Goal: Task Accomplishment & Management: Use online tool/utility

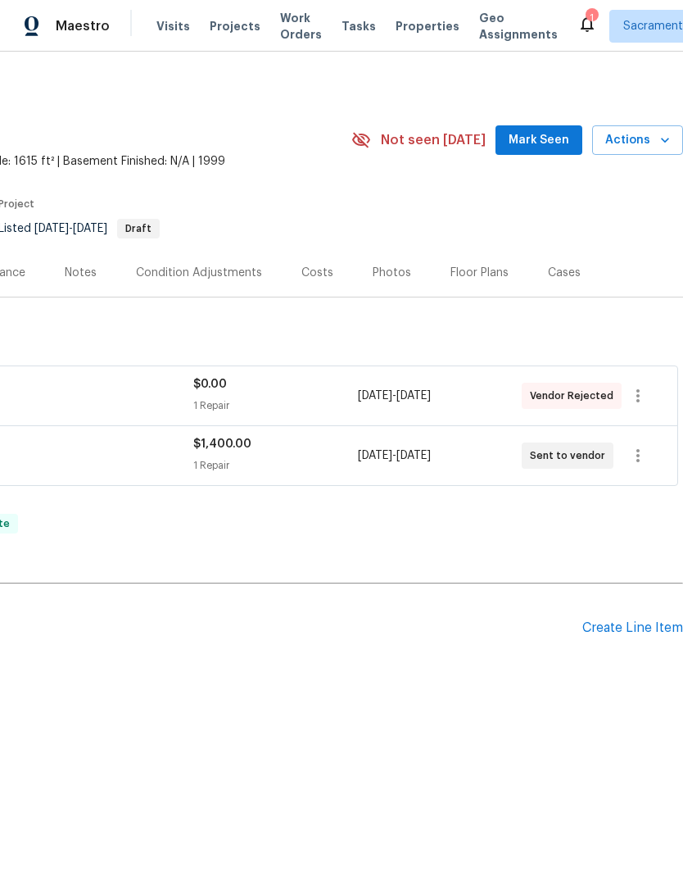
scroll to position [0, 243]
click at [643, 133] on span "Actions" at bounding box center [638, 140] width 65 height 20
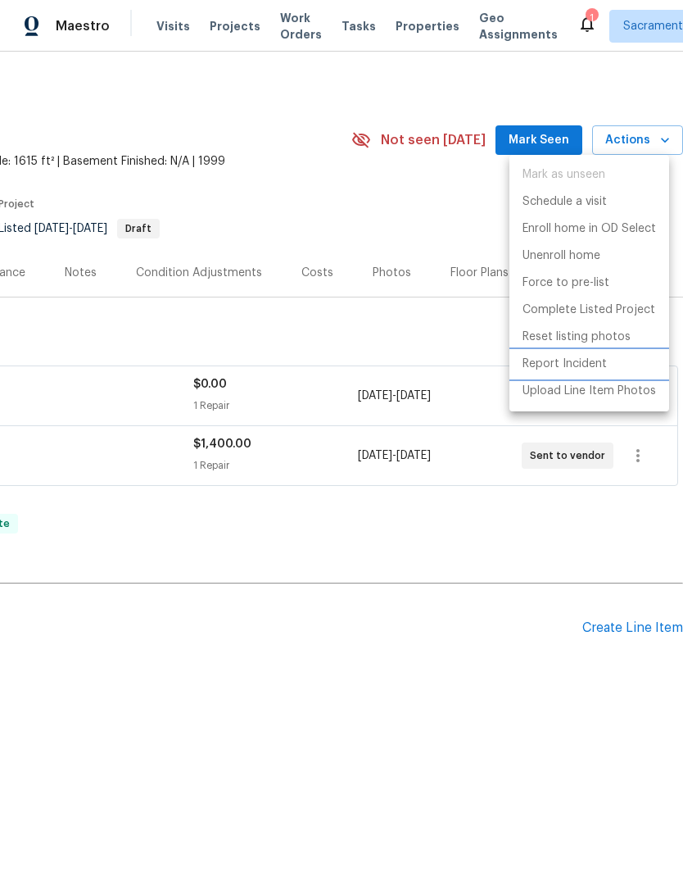
click at [606, 361] on li "Report Incident" at bounding box center [590, 364] width 160 height 27
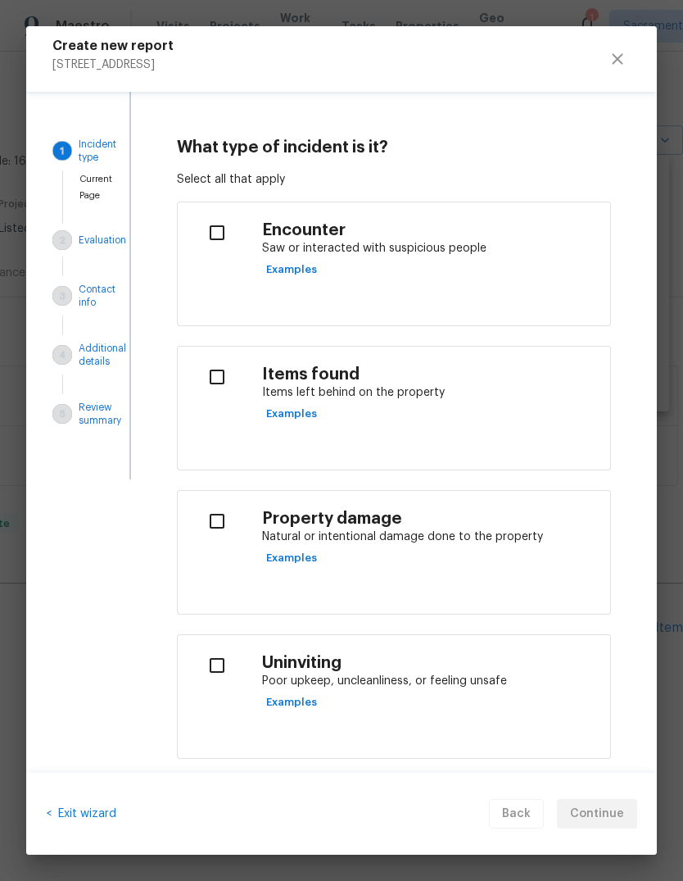
click at [220, 673] on input "checkbox" at bounding box center [217, 665] width 52 height 34
checkbox input "true"
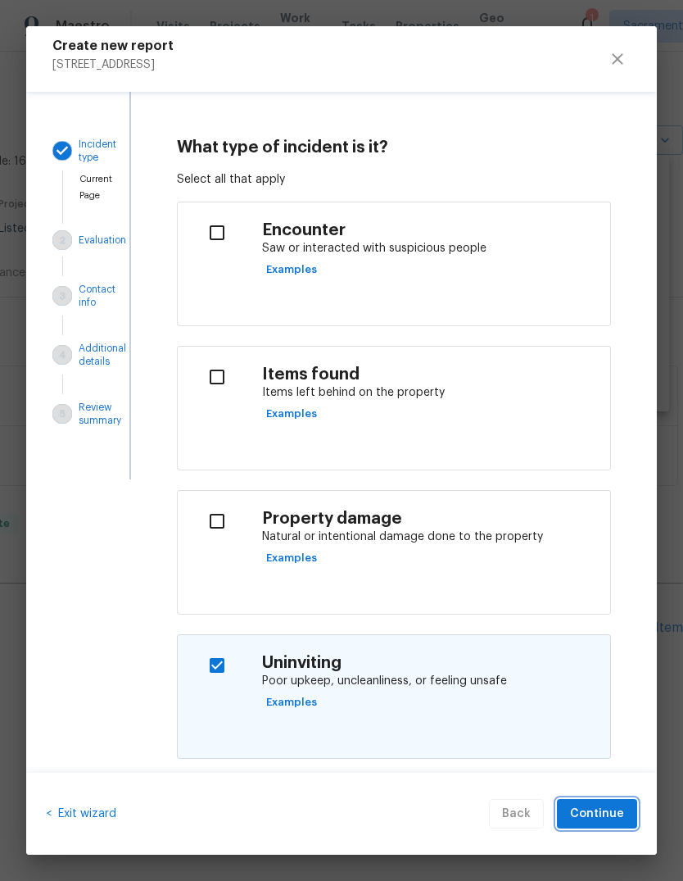
click at [612, 806] on span "Continue" at bounding box center [597, 814] width 54 height 20
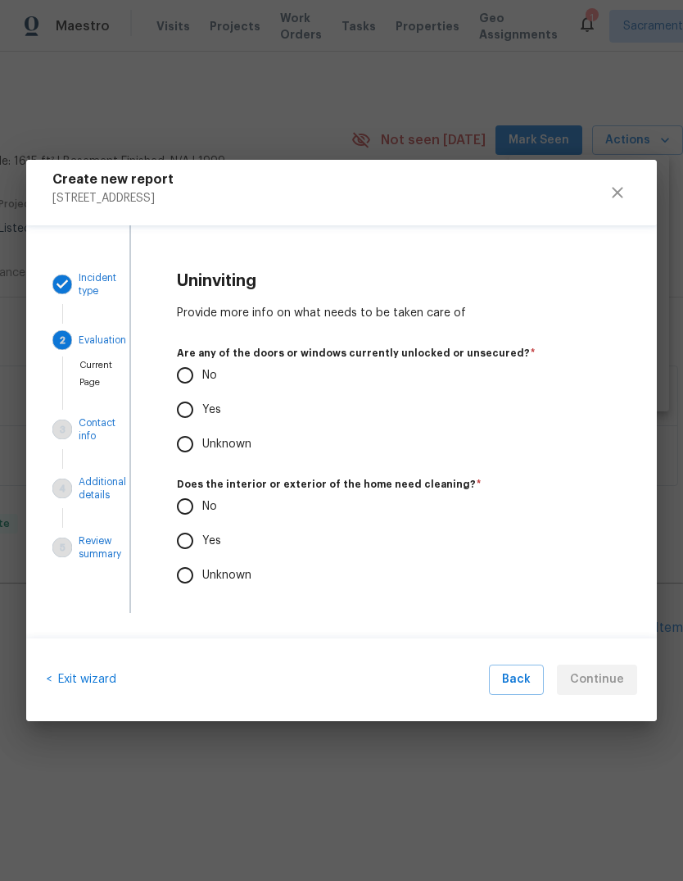
click at [184, 373] on input "No" at bounding box center [185, 375] width 34 height 34
radio input "true"
click at [174, 538] on input "Yes" at bounding box center [185, 541] width 34 height 34
radio input "true"
click at [611, 682] on span "Continue" at bounding box center [597, 680] width 54 height 20
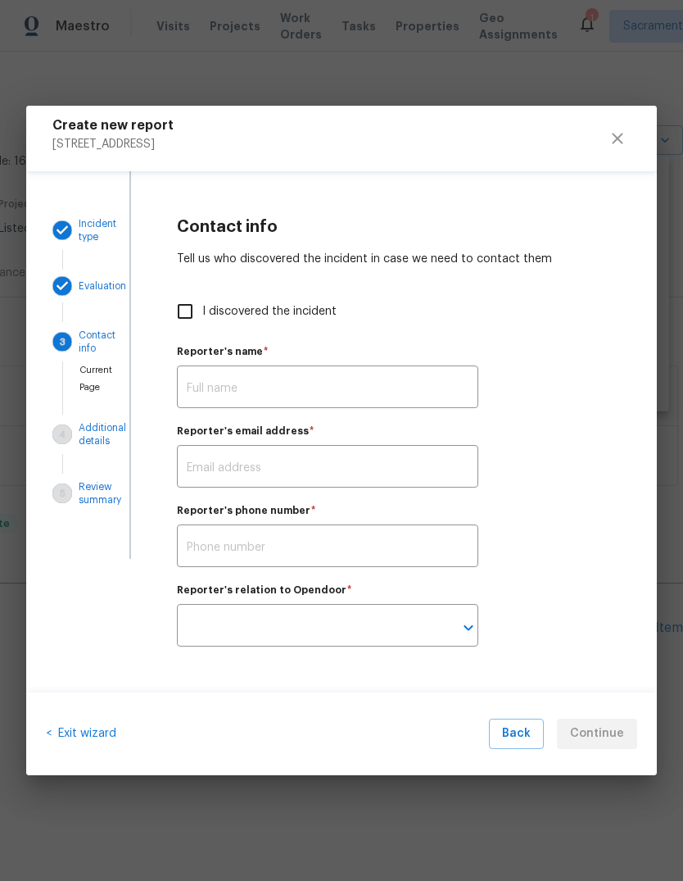
click at [200, 313] on input "I discovered the incident" at bounding box center [185, 311] width 34 height 34
checkbox input "true"
type input "[PERSON_NAME]"
type input "douglass.noblett@opendoor.com"
type input "Opendoor employee"
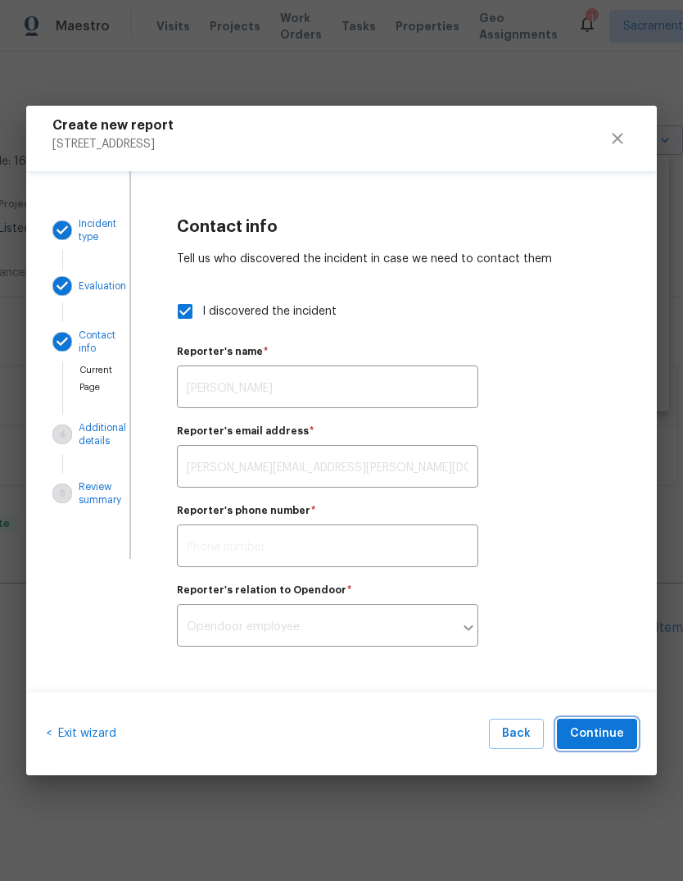
click at [610, 726] on button "Continue" at bounding box center [597, 734] width 80 height 30
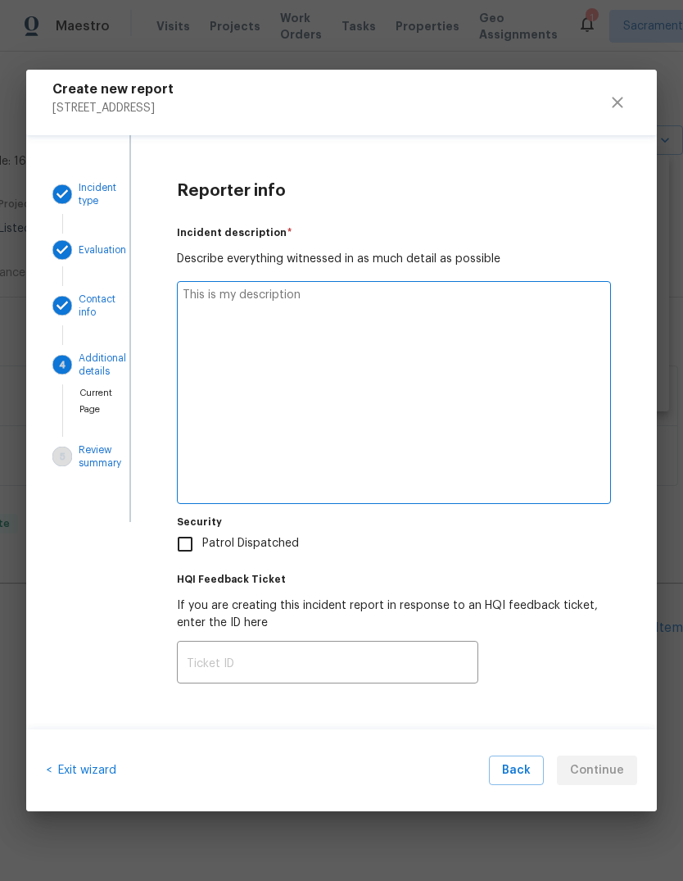
click at [190, 554] on input "Patrol Dispatched" at bounding box center [185, 544] width 34 height 34
checkbox input "true"
type textarea "x"
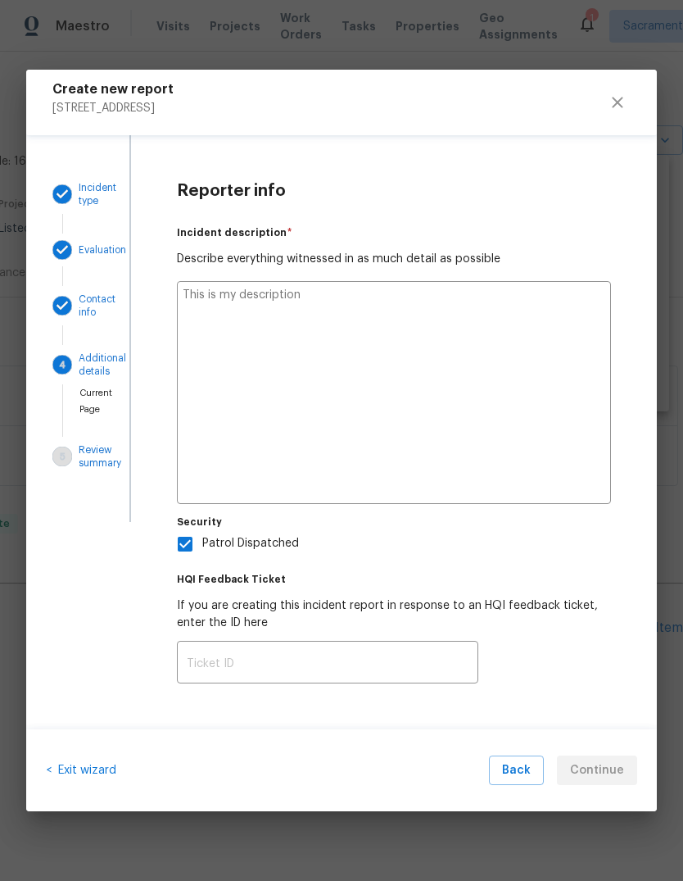
click at [253, 306] on textarea at bounding box center [394, 392] width 434 height 223
type textarea "Th"
type textarea "x"
type textarea "This"
type textarea "x"
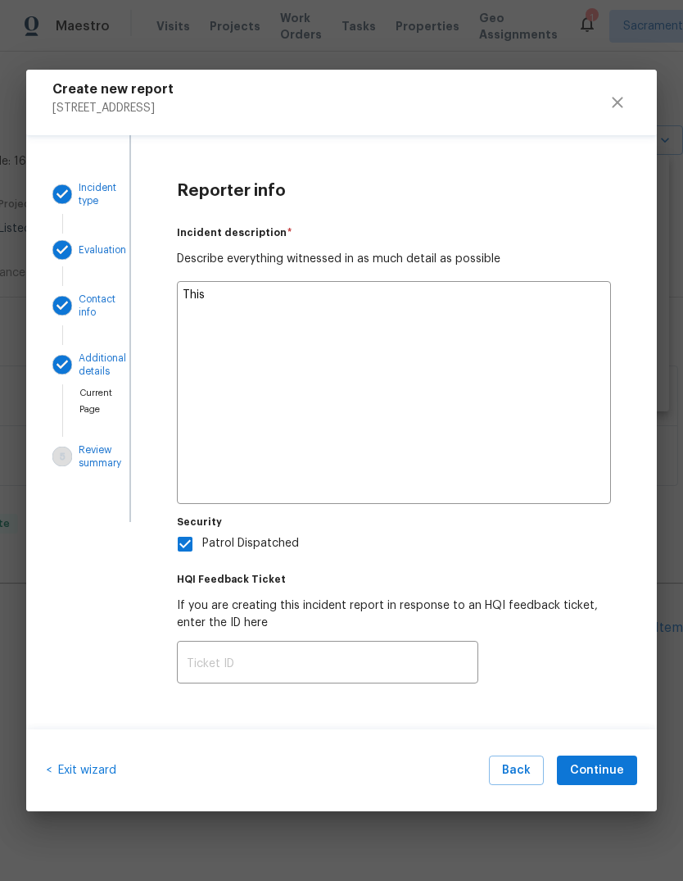
type textarea "This home"
type textarea "x"
type textarea "This home just went"
type textarea "x"
type textarea "This home just went onto"
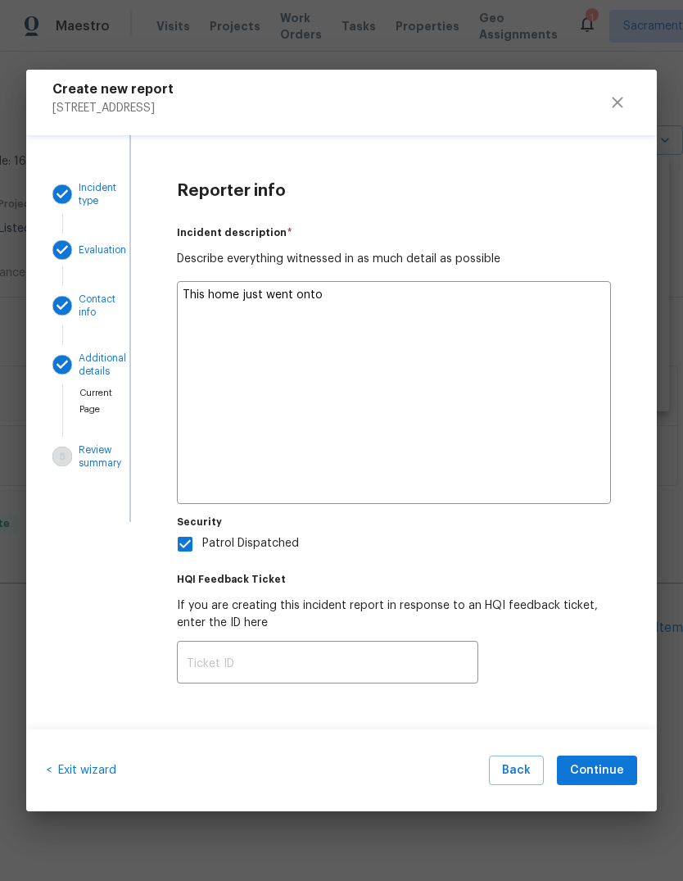
type textarea "x"
type textarea "This home just went onto the market"
type textarea "x"
type textarea "This home just went onto the market I came"
type textarea "x"
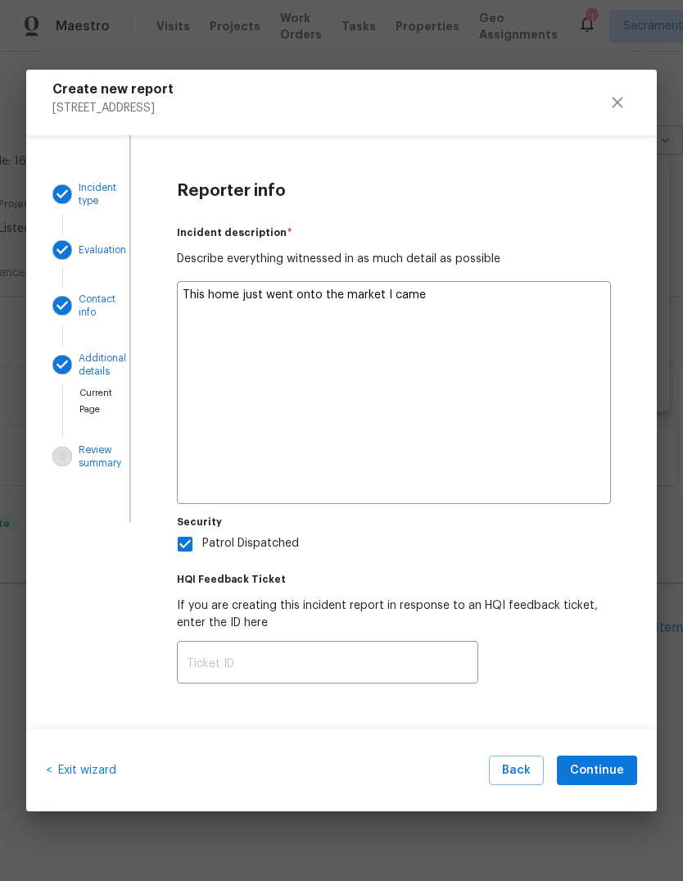
type textarea "This home just went onto the market. I came back"
type textarea "x"
type textarea "This home just went onto the market. I came back to"
type textarea "x"
type textarea "This home just went onto the market. I came back to check."
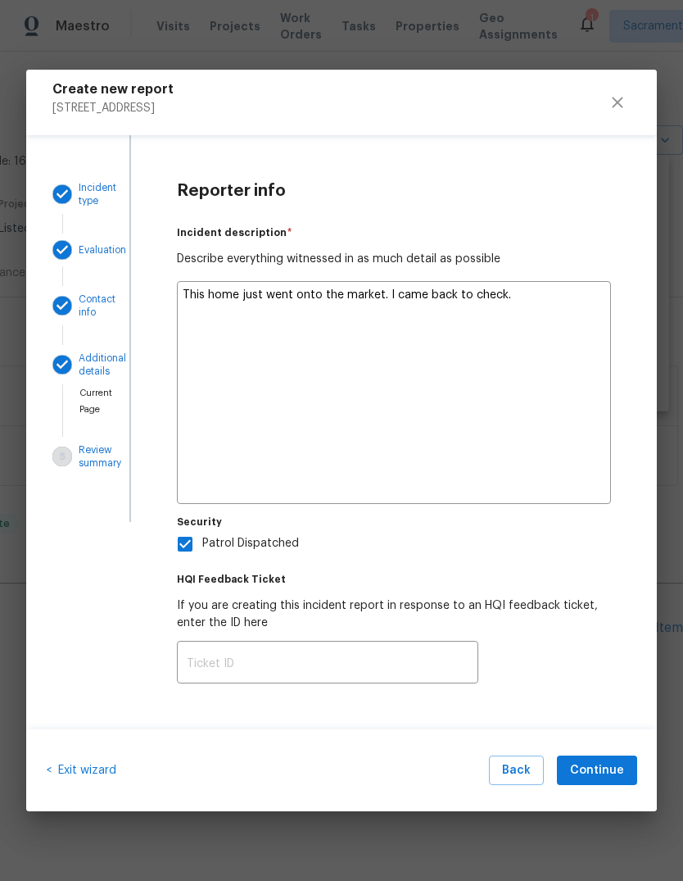
type textarea "x"
type textarea "This home just went onto the market. I came back to check on a"
type textarea "x"
type textarea "This home just went onto the market. I came back to check on a loose"
type textarea "x"
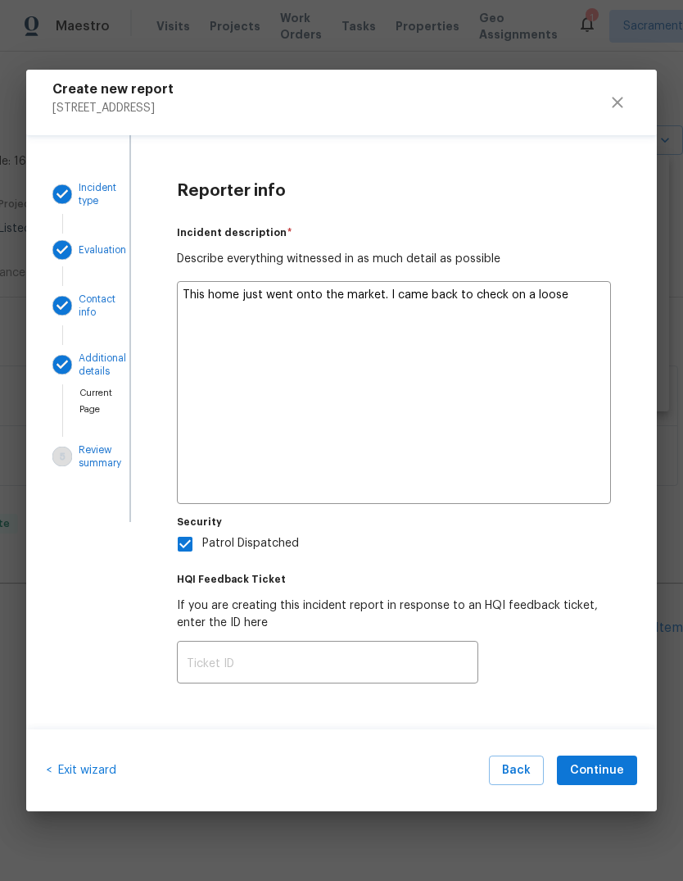
type textarea "This home just went onto the market. I came back to check on a loose fa"
type textarea "x"
type textarea "This home just went onto the market. I came back to check on a loose faucet."
type textarea "x"
type textarea "This home just went onto the market. I came back to check on a loose faucet.."
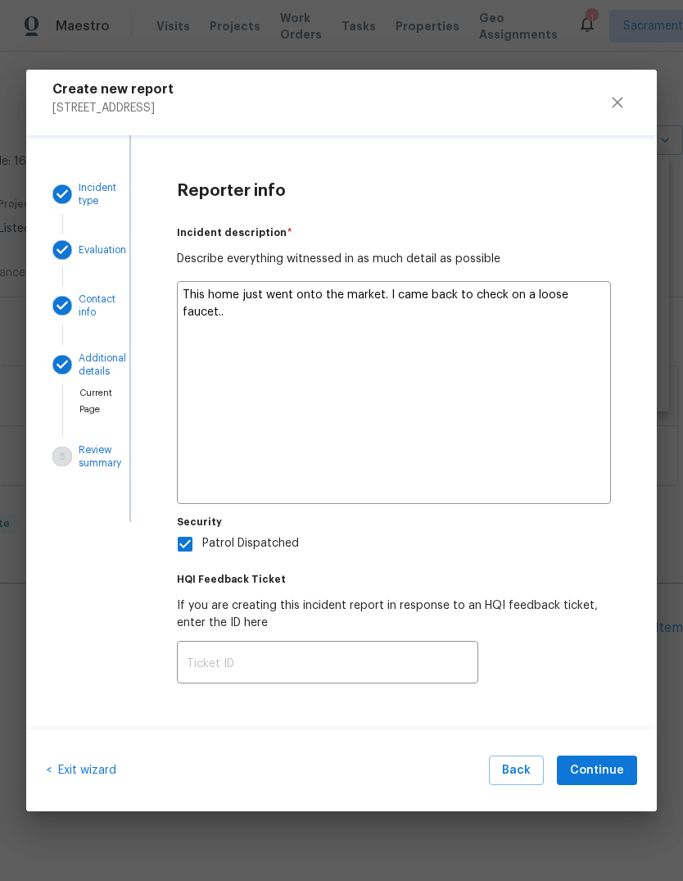
type textarea "x"
type textarea "This home just went onto the market. I came back to check on a loose faucet.."
type textarea "x"
type textarea "This home just went onto the market. I came back to check on a loose faucet.. Fo"
type textarea "x"
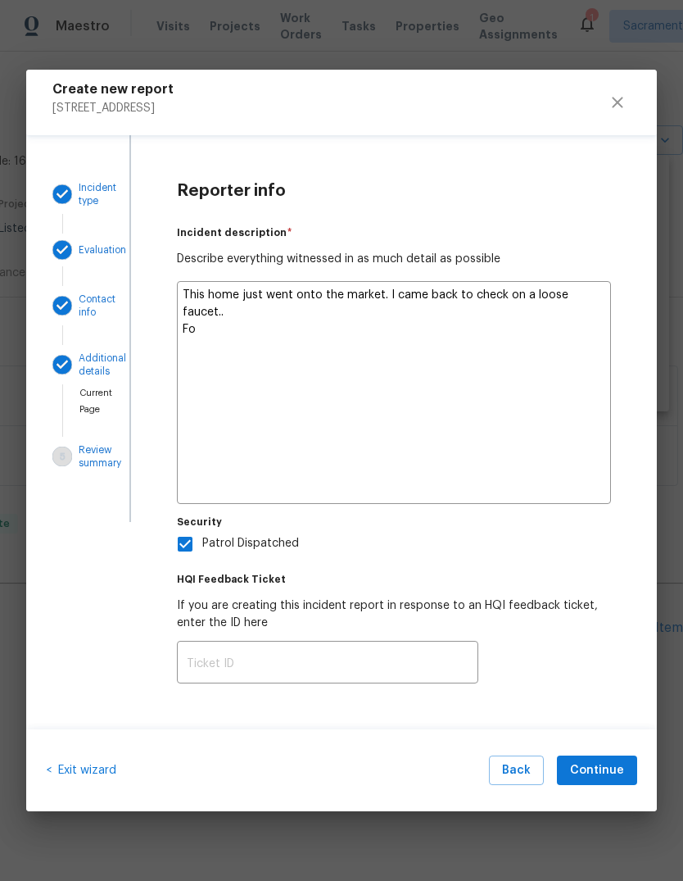
type textarea "This home just went onto the market. I came back to check on a loose faucet.. F…"
type textarea "x"
type textarea "This home just went onto the market. I came back to check on a loose faucet.. F…"
type textarea "x"
type textarea "This home just went onto the market. I came back to check on a loose faucet.. F…"
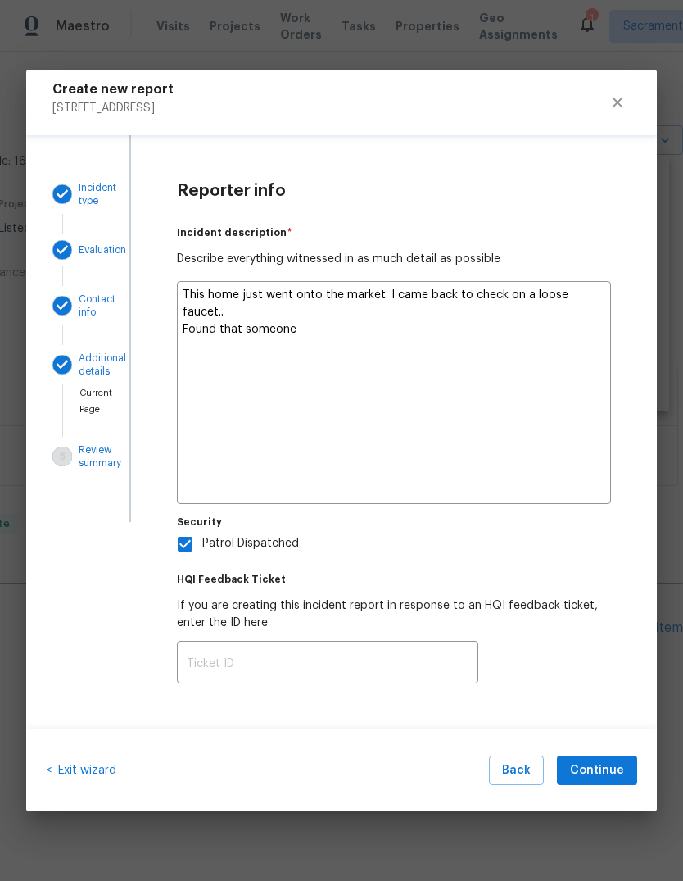
type textarea "x"
type textarea "This home just went onto the market. I came back to check on a loose faucet.. F…"
type textarea "x"
type textarea "This home just went onto the market. I came back to check on a loose faucet.. F…"
type textarea "x"
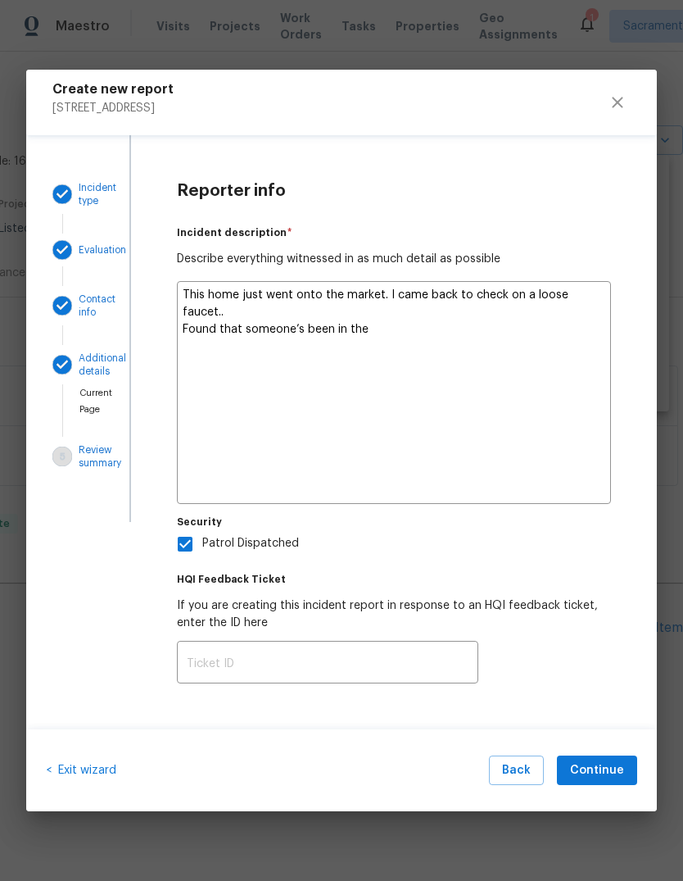
type textarea "This home just went onto the market. I came back to check on a loose faucet.. F…"
type textarea "x"
type textarea "This home just went onto the market. I came back to check on a loose faucet.. F…"
type textarea "x"
type textarea "This home just went onto the market. I came back to check on a loose faucet.. F…"
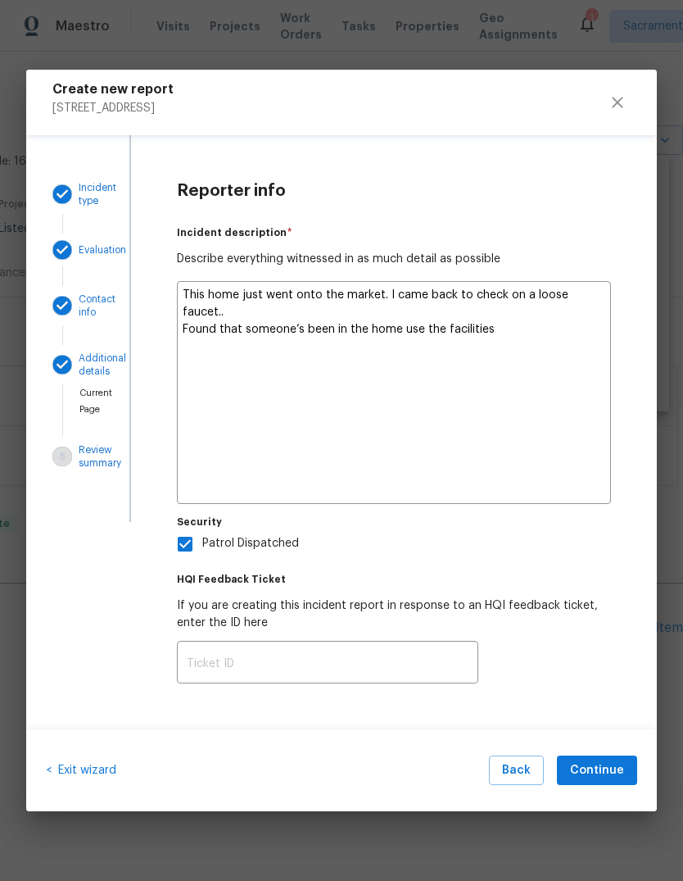
type textarea "x"
type textarea "This home just went onto the market. I came back to check on a loose faucet.. F…"
type textarea "x"
type textarea "This home just went onto the market. I came back to check on a loose faucet.. F…"
type textarea "x"
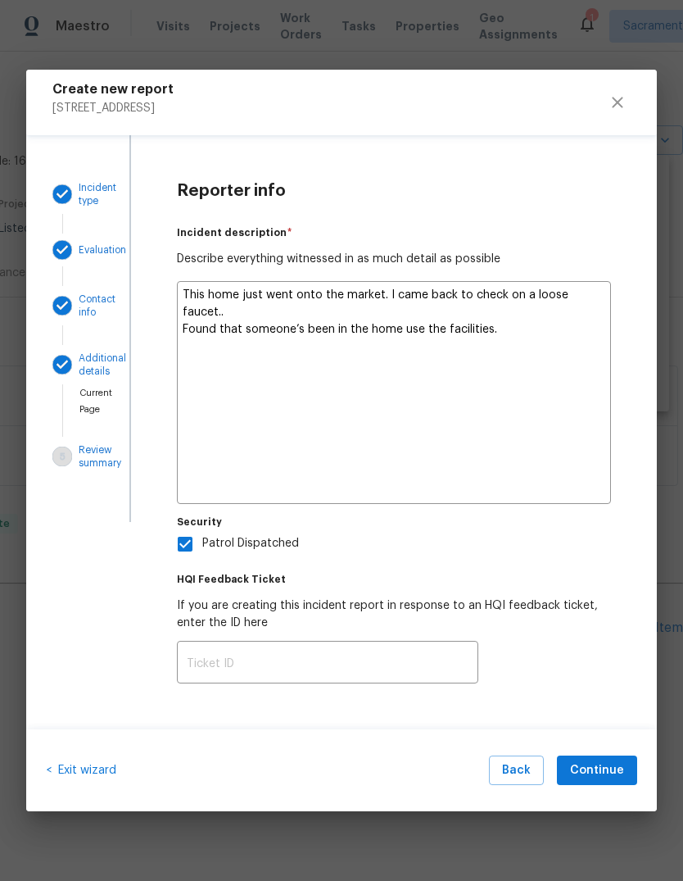
type textarea "This home just went onto the market. I came back to check on a loose faucet.. F…"
type textarea "x"
type textarea "This home just went onto the market. I came back to check on a loose faucet.. F…"
type textarea "x"
type textarea "This home just went onto the market. I came back to check on a loose faucet.. F…"
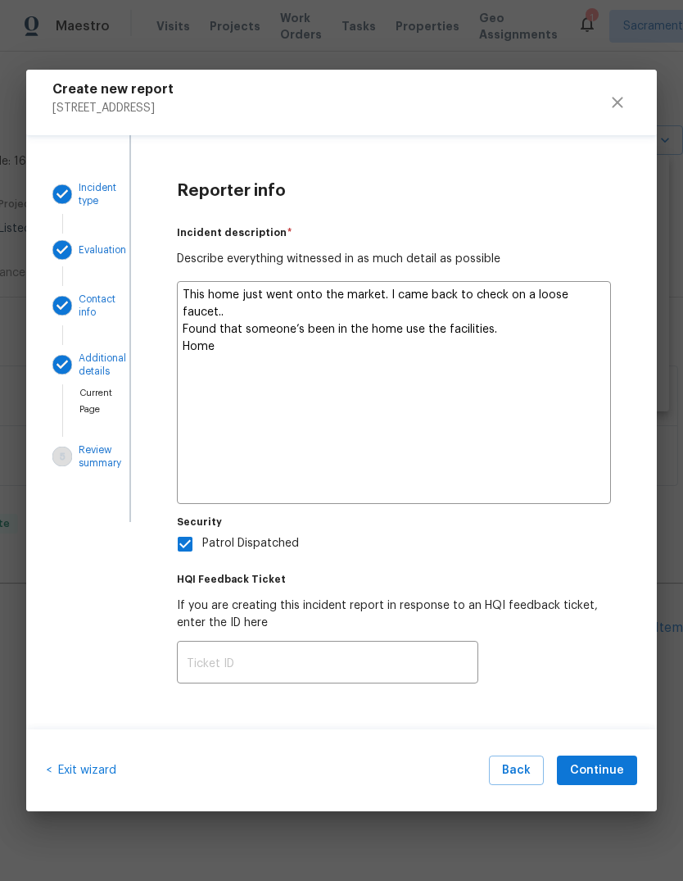
type textarea "x"
type textarea "This home just went onto the market. I came back to check on a loose faucet.. F…"
type textarea "x"
type textarea "This home just went onto the market. I came back to check on a loose faucet.. F…"
type textarea "x"
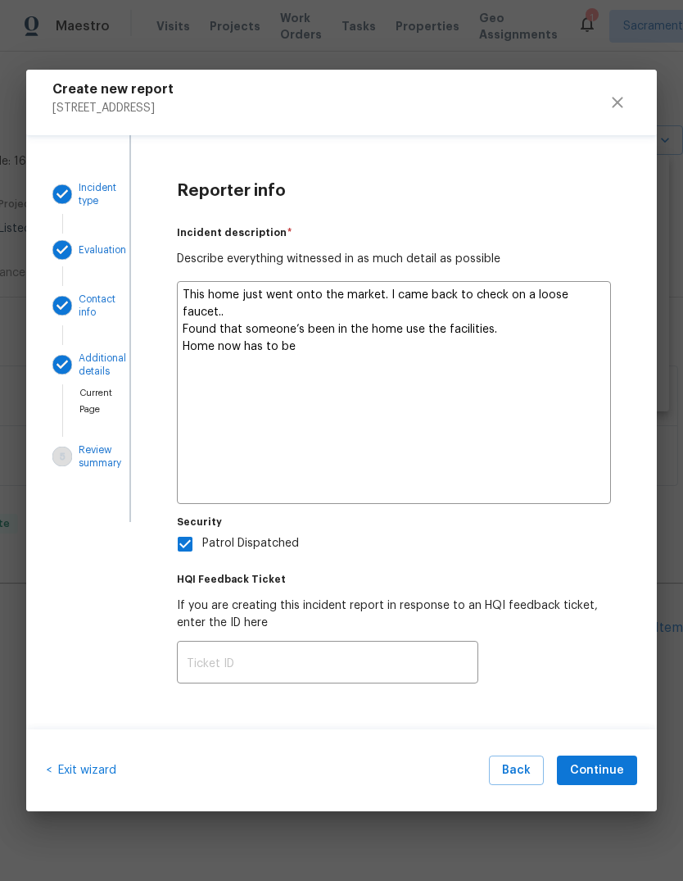
type textarea "This home just went onto the market. I came back to check on a loose faucet.. F…"
type textarea "x"
type textarea "This home just went onto the market. I came back to check on a loose faucet.. F…"
type textarea "x"
type textarea "This home just went onto the market. I came back to check on a loose faucet.. F…"
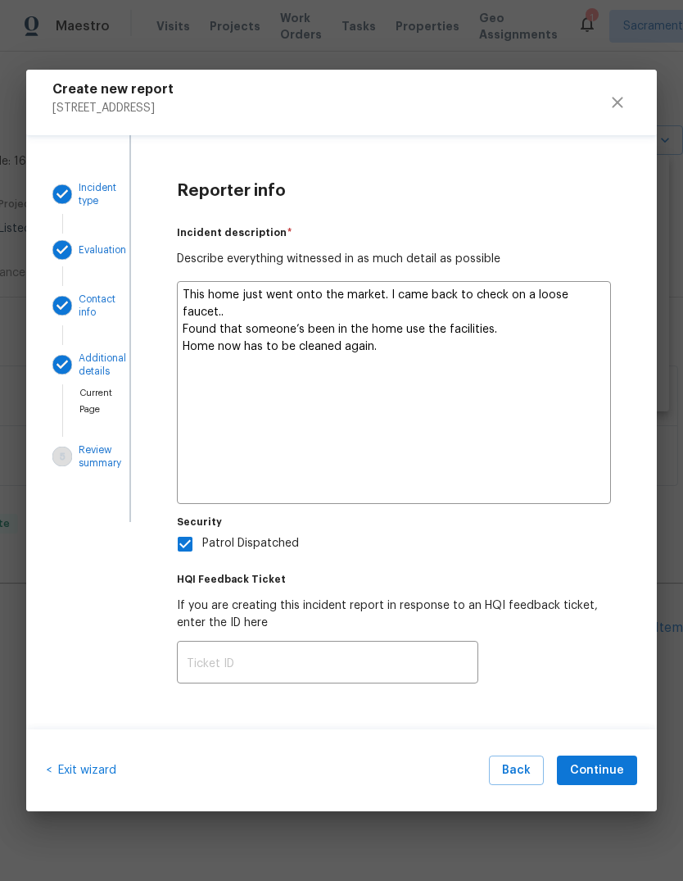
type textarea "x"
type textarea "This home just went onto the market. I came back to check on a loose faucet.. F…"
type textarea "x"
type textarea "This home just went onto the market. I came back to check on a loose faucet.. F…"
type textarea "x"
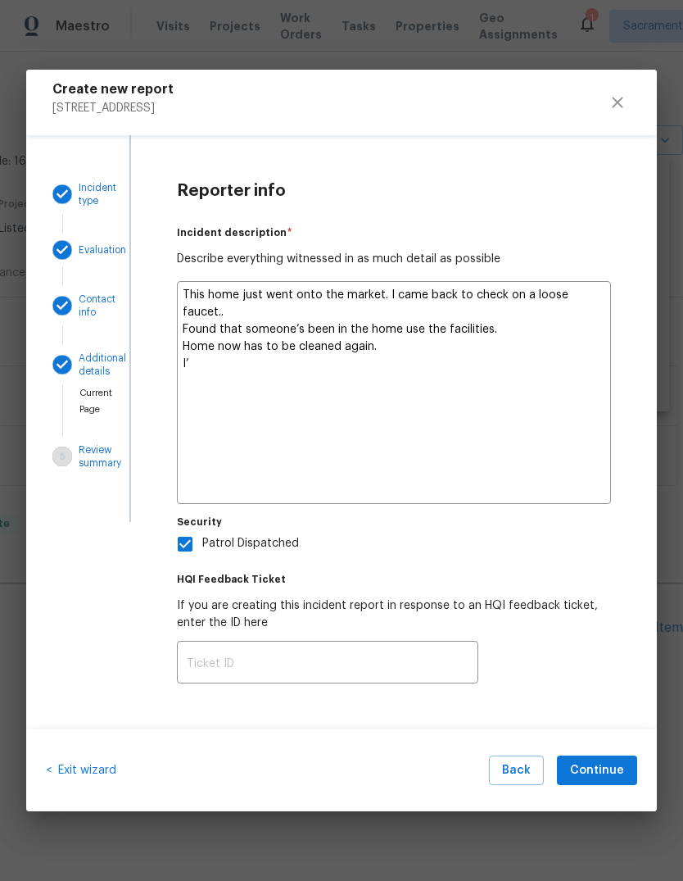
type textarea "This home just went onto the market. I came back to check on a loose faucet.. F…"
type textarea "x"
type textarea "This home just went onto the market. I came back to check on a loose faucet.. F…"
type textarea "x"
type textarea "This home just went onto the market. I came back to check on a loose faucet.. F…"
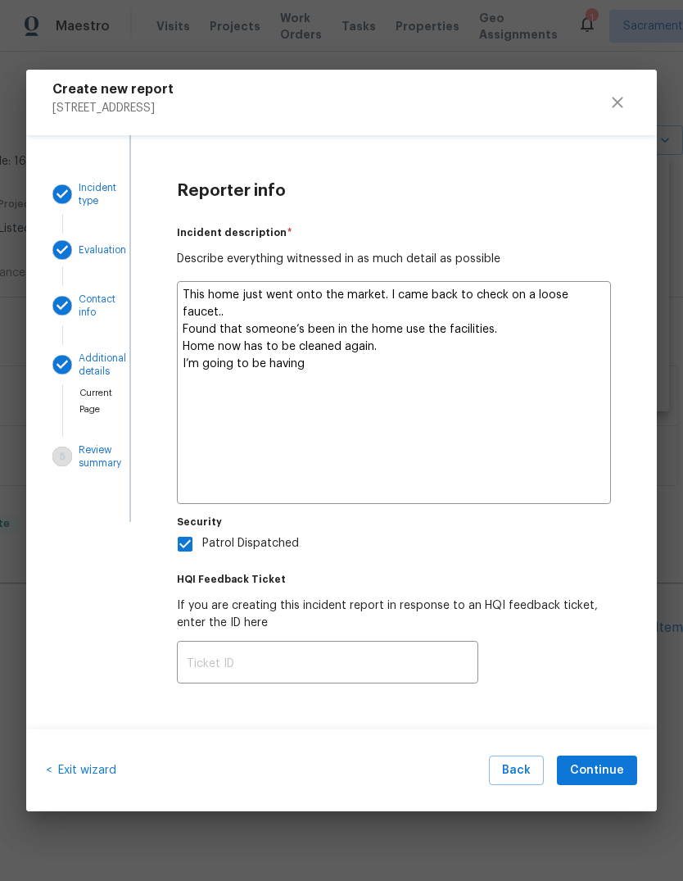
type textarea "x"
type textarea "This home just went onto the market. I came back to check on a loose faucet.. F…"
type textarea "x"
type textarea "This home just went onto the market. I came back to check on a loose faucet.. F…"
type textarea "x"
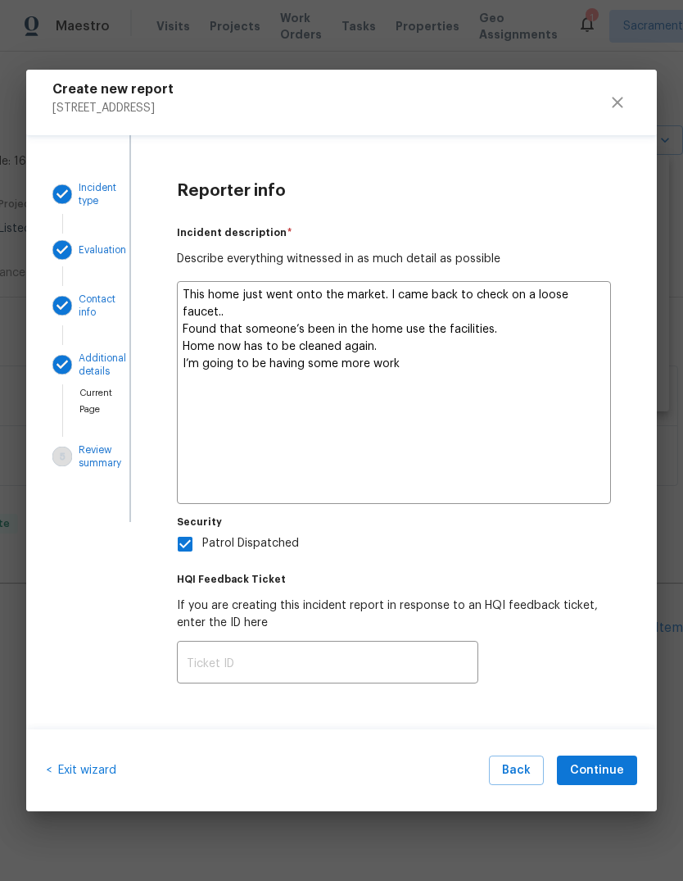
type textarea "This home just went onto the market. I came back to check on a loose faucet.. F…"
type textarea "x"
type textarea "This home just went onto the market. I came back to check on a loose faucet.. F…"
type textarea "x"
type textarea "This home just went onto the market. I came back to check on a loose faucet.. F…"
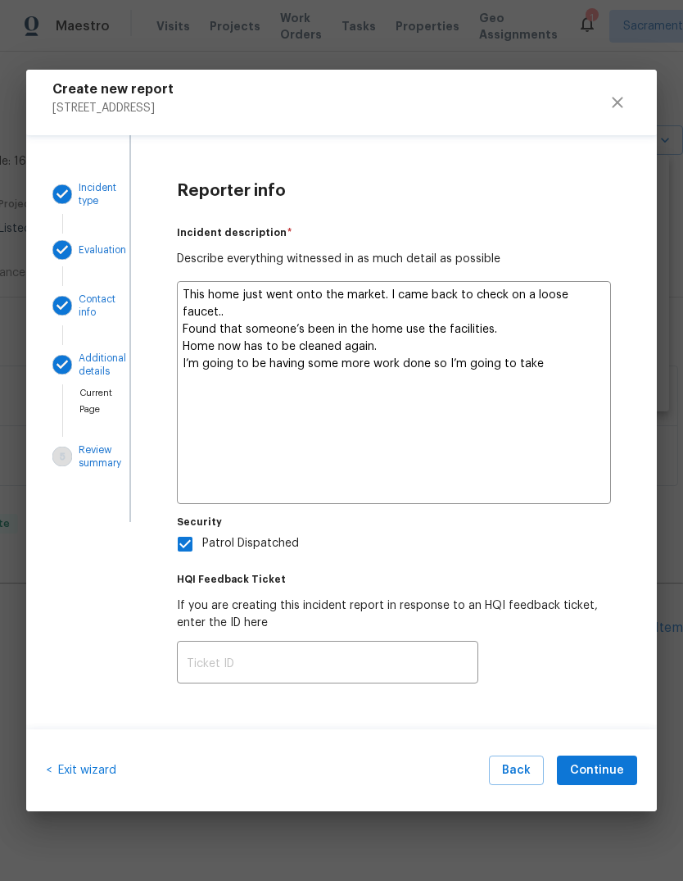
type textarea "x"
type textarea "This home just went onto the market. I came back to check on a loose faucet.. F…"
type textarea "x"
type textarea "This home just went onto the market. I came back to check on a loose faucet.. F…"
type textarea "x"
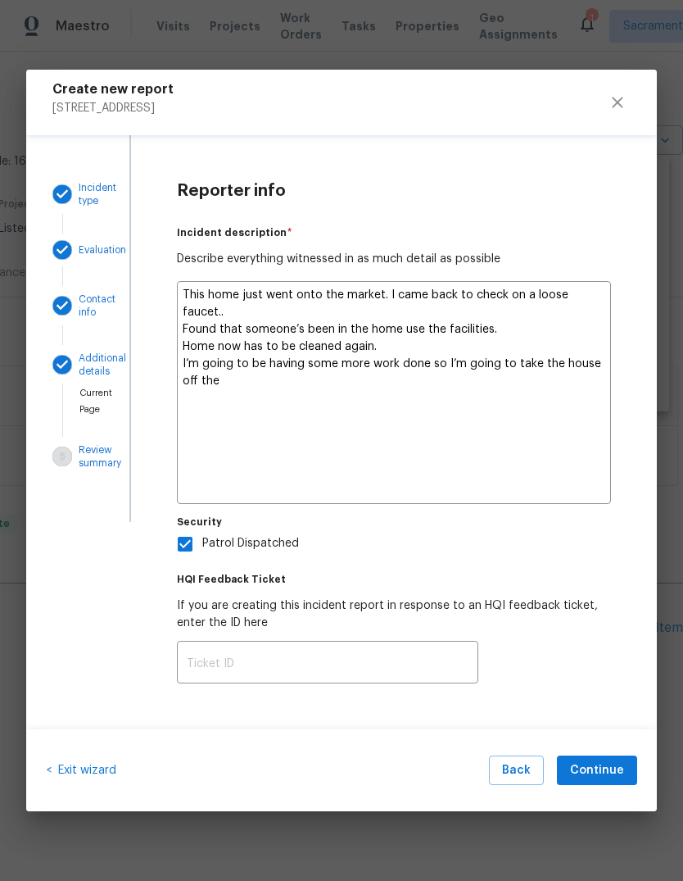
type textarea "This home just went onto the market. I came back to check on a loose faucet.. F…"
type textarea "x"
type textarea "This home just went onto the market. I came back to check on a loose faucet.. F…"
type textarea "x"
type textarea "This home just went onto the market. I came back to check on a loose faucet.. F…"
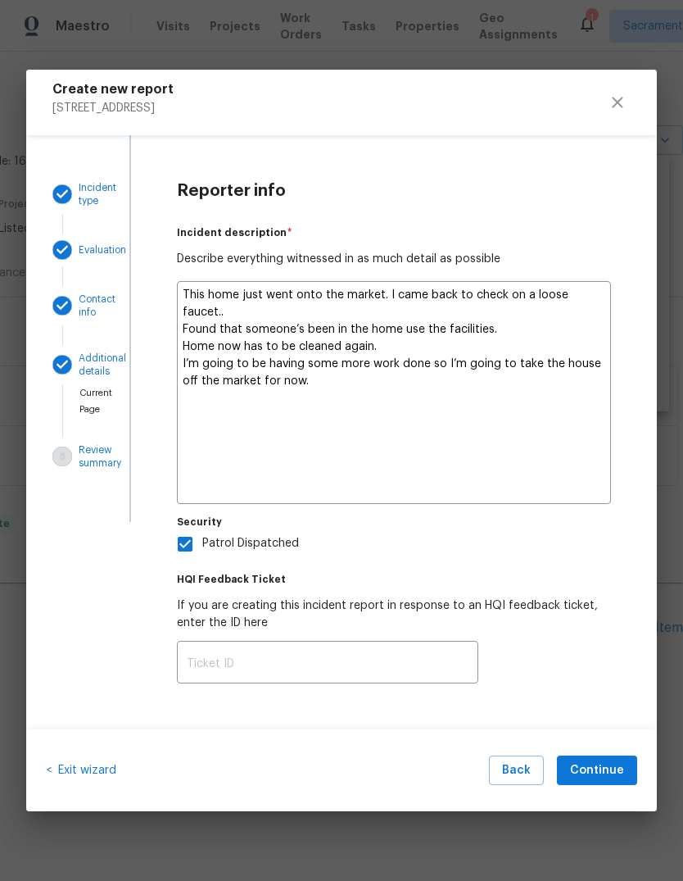
type textarea "x"
type textarea "This home just went onto the market. I came back to check on a loose faucet.. F…"
type textarea "x"
type textarea "This home just went onto the market. I came back to check on a loose faucet.. F…"
type textarea "x"
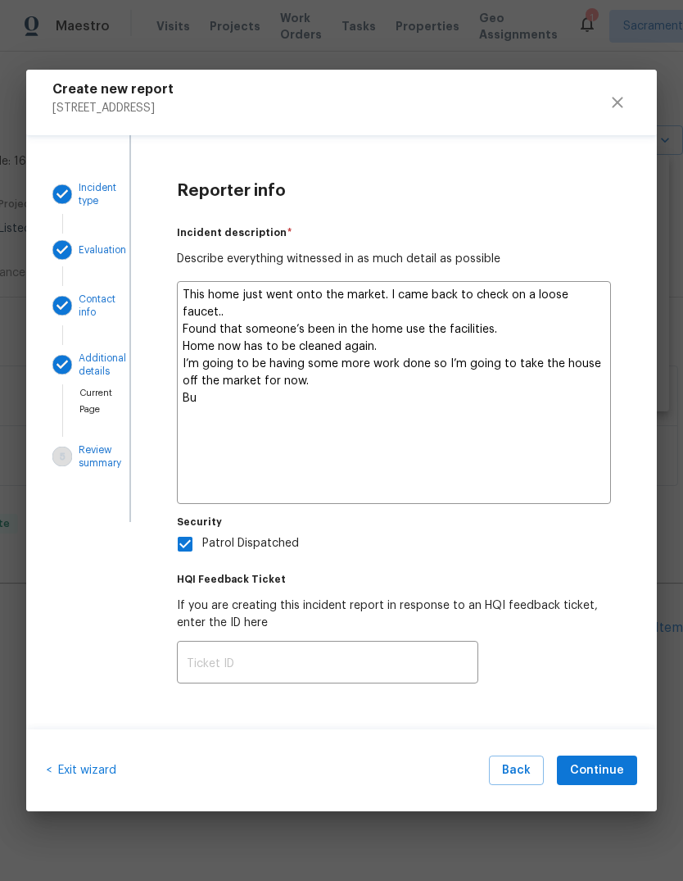
type textarea "This home just went onto the market. I came back to check on a loose faucet.. F…"
type textarea "x"
type textarea "This home just went onto the market. I came back to check on a loose faucet.. F…"
type textarea "x"
type textarea "This home just went onto the market. I came back to check on a loose faucet.. F…"
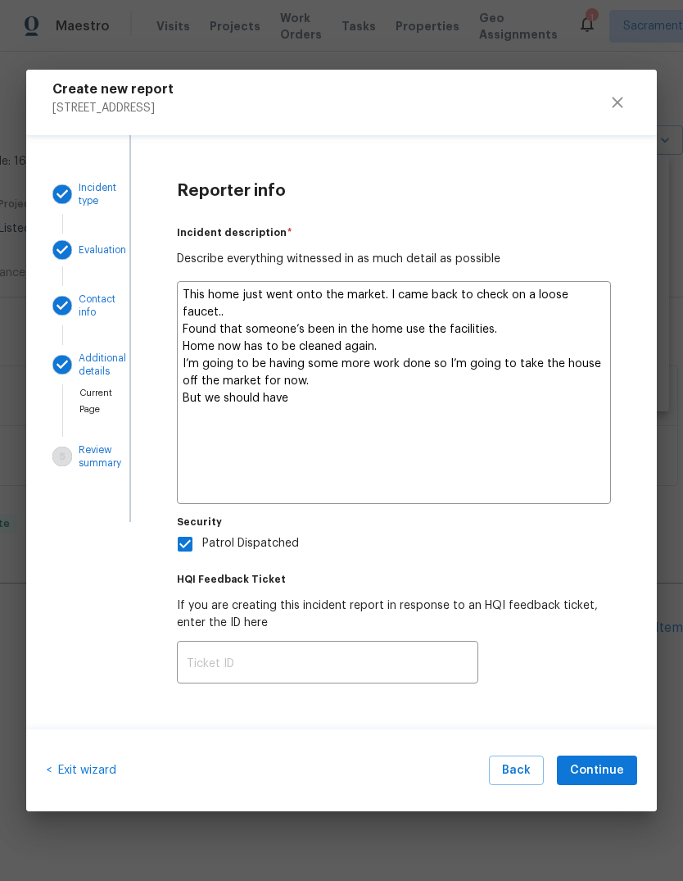
type textarea "x"
type textarea "This home just went onto the market. I came back to check on a loose faucet.. F…"
type textarea "x"
type textarea "This home just went onto the market. I came back to check on a loose faucet.. F…"
type textarea "x"
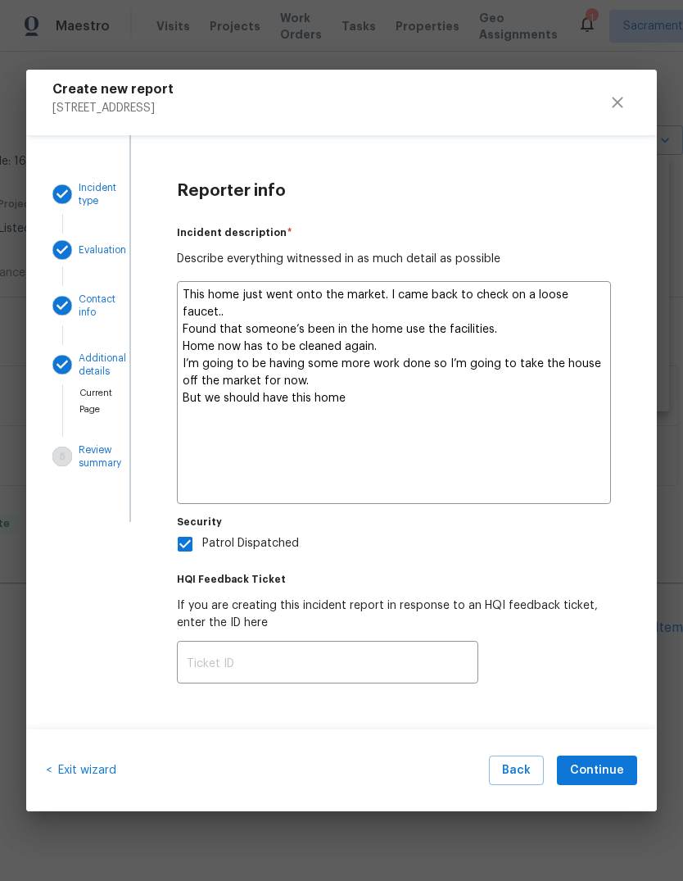
type textarea "This home just went onto the market. I came back to check on a loose faucet.. F…"
type textarea "x"
type textarea "This home just went onto the market. I came back to check on a loose faucet.. F…"
type textarea "x"
type textarea "This home just went onto the market. I came back to check on a loose faucet.. F…"
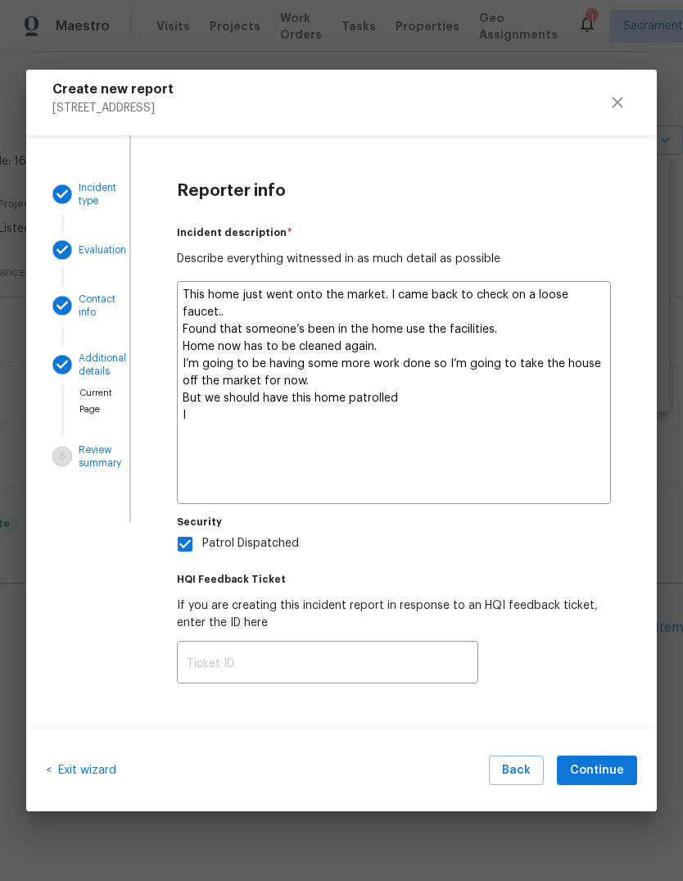
type textarea "x"
type textarea "This home just went onto the market. I came back to check on a loose faucet.. F…"
type textarea "x"
type textarea "This home just went onto the market. I came back to check on a loose faucet.. F…"
type textarea "x"
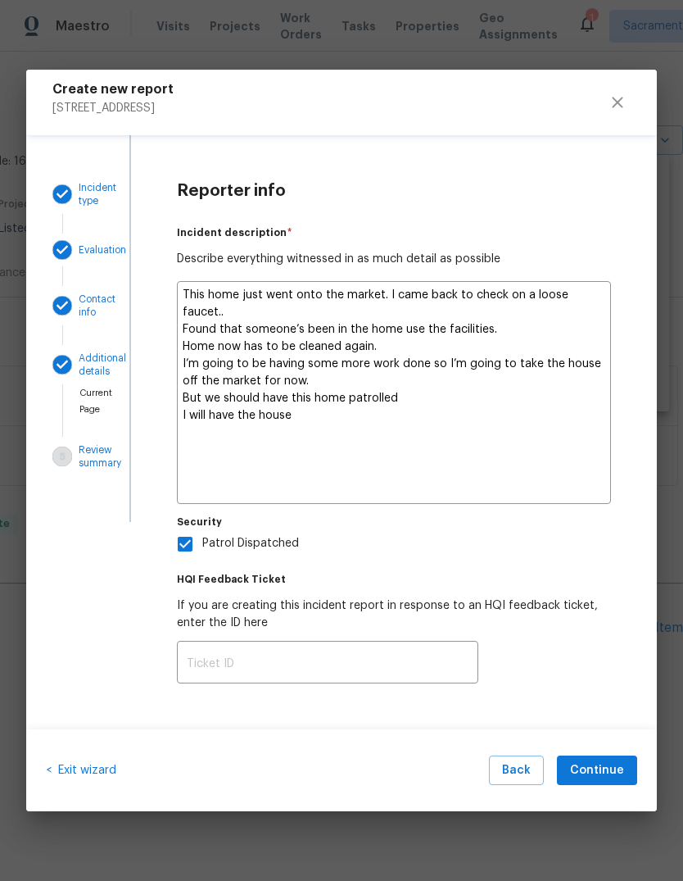
type textarea "This home just went onto the market. I came back to check on a loose faucet.. F…"
type textarea "x"
type textarea "This home just went onto the market. I came back to check on a loose faucet.. F…"
type textarea "x"
type textarea "This home just went onto the market. I came back to check on a loose faucet.. F…"
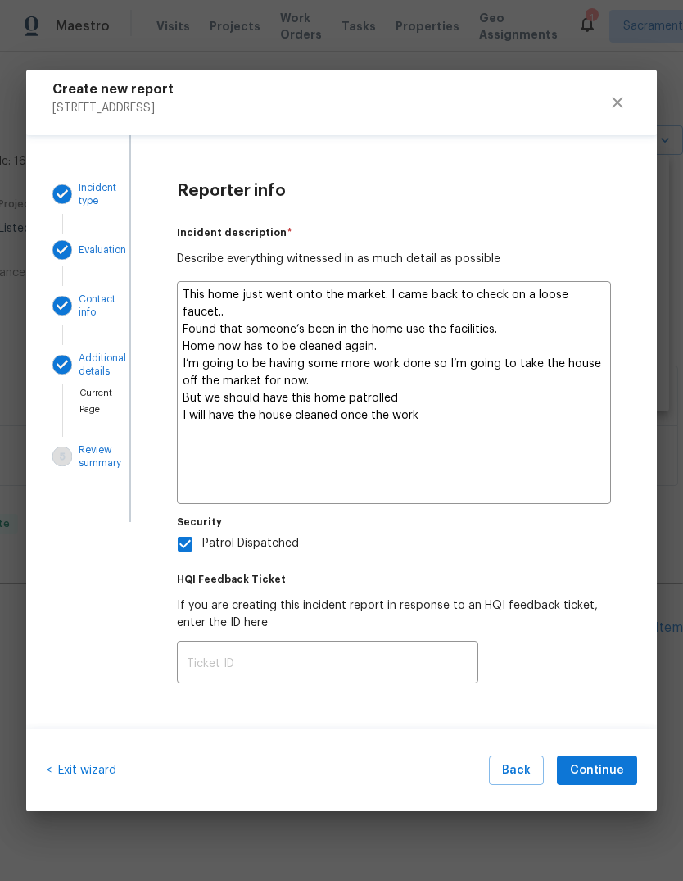
type textarea "x"
type textarea "This home just went onto the market. I came back to check on a loose faucet.. F…"
type textarea "x"
type textarea "This home just went onto the market. I came back to check on a loose faucet.. F…"
type textarea "x"
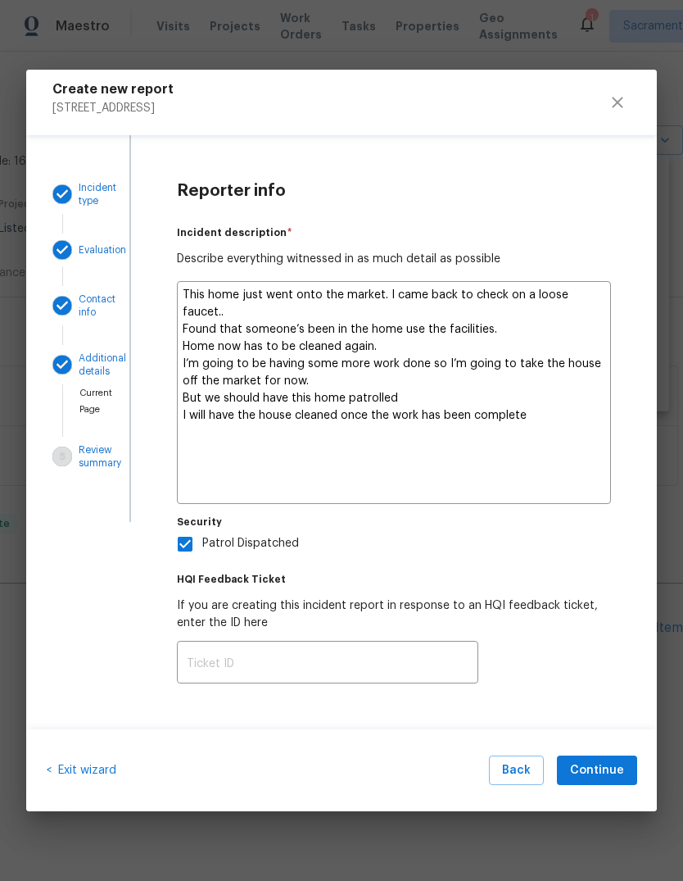
type textarea "This home just went onto the market. I came back to check on a loose faucet.. F…"
type textarea "x"
type textarea "This home just went onto the market. I came back to check on a loose faucet.. F…"
type textarea "x"
type textarea "This home just went onto the market. I came back to check on a loose faucet.. F…"
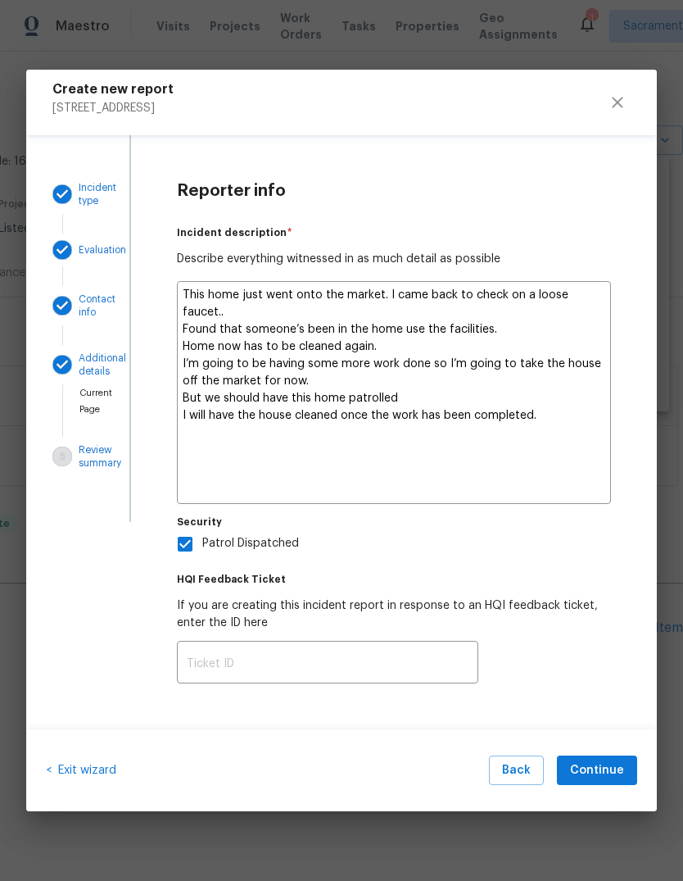
type textarea "x"
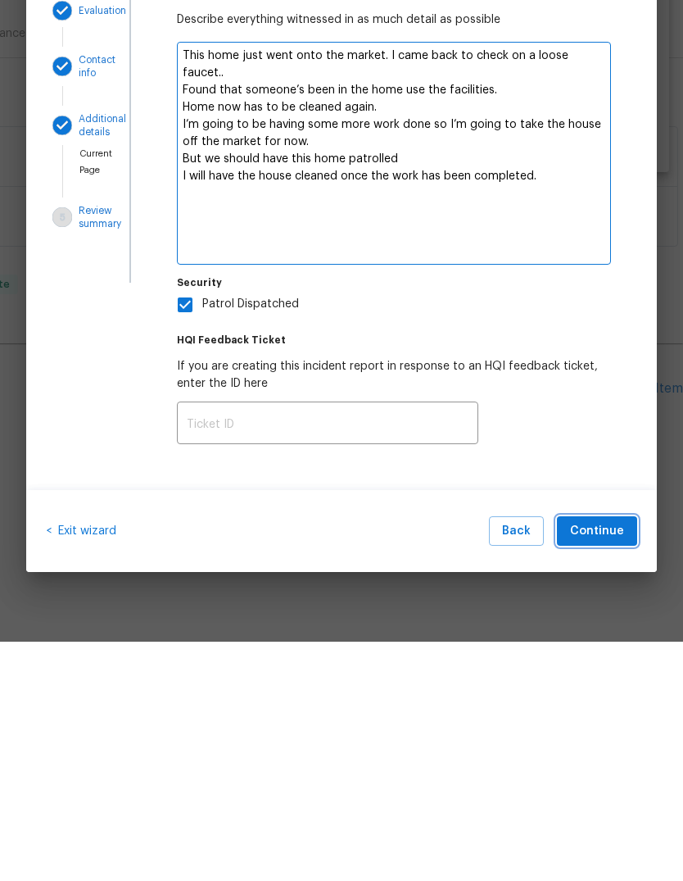
click at [612, 761] on span "Continue" at bounding box center [597, 771] width 54 height 20
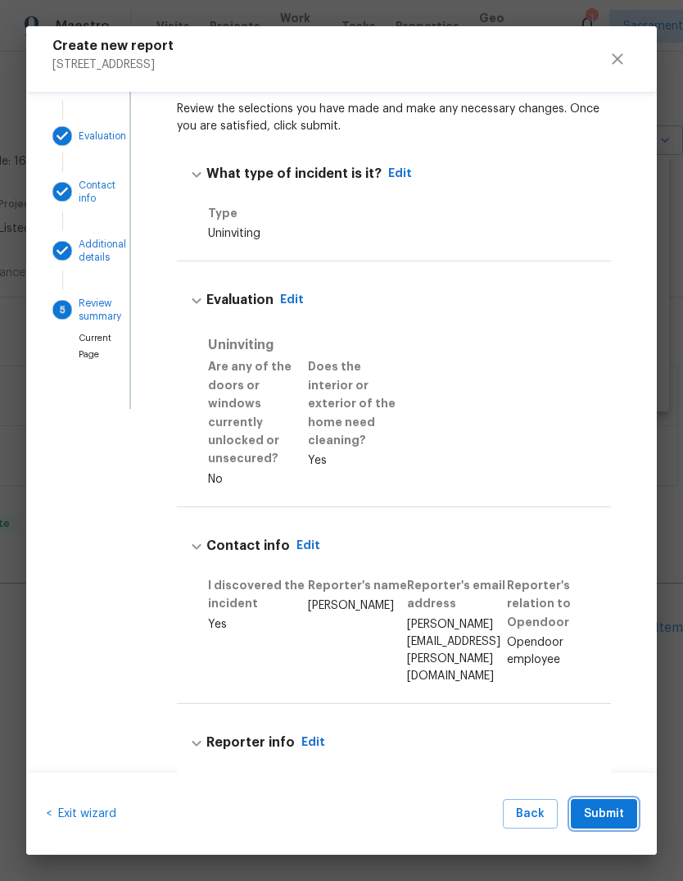
scroll to position [81, 0]
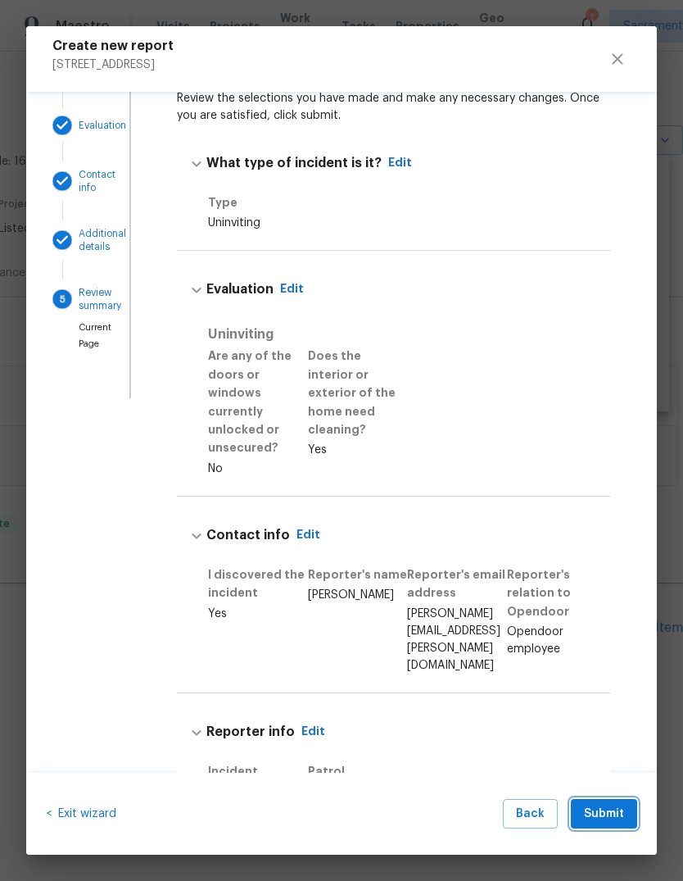
click at [622, 815] on span "Submit" at bounding box center [604, 814] width 40 height 20
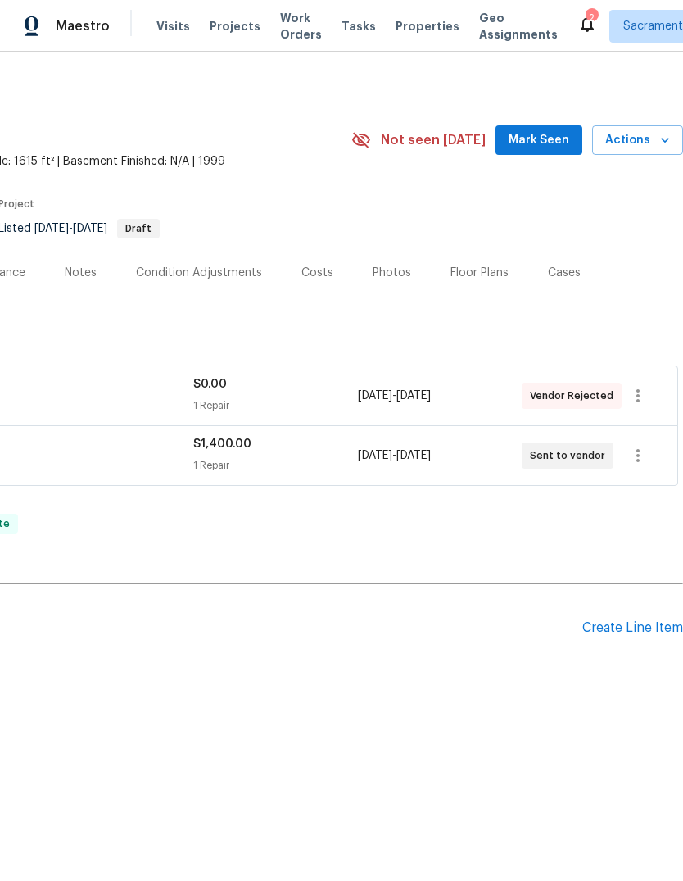
scroll to position [0, 243]
click at [320, 263] on div "Costs" at bounding box center [317, 272] width 71 height 48
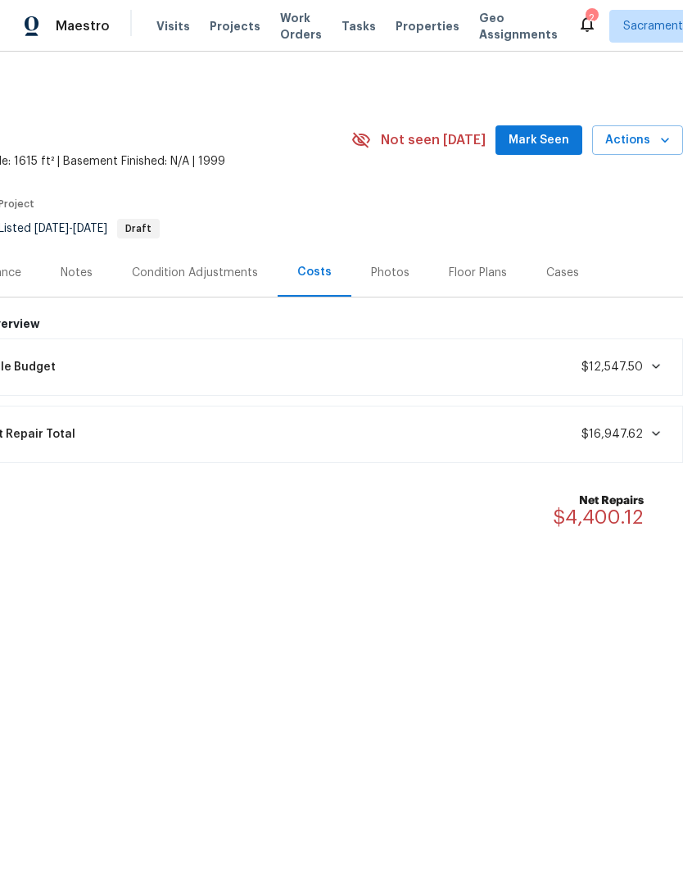
click at [61, 367] on div "Lifecycle Budget $12,547.50" at bounding box center [311, 367] width 726 height 36
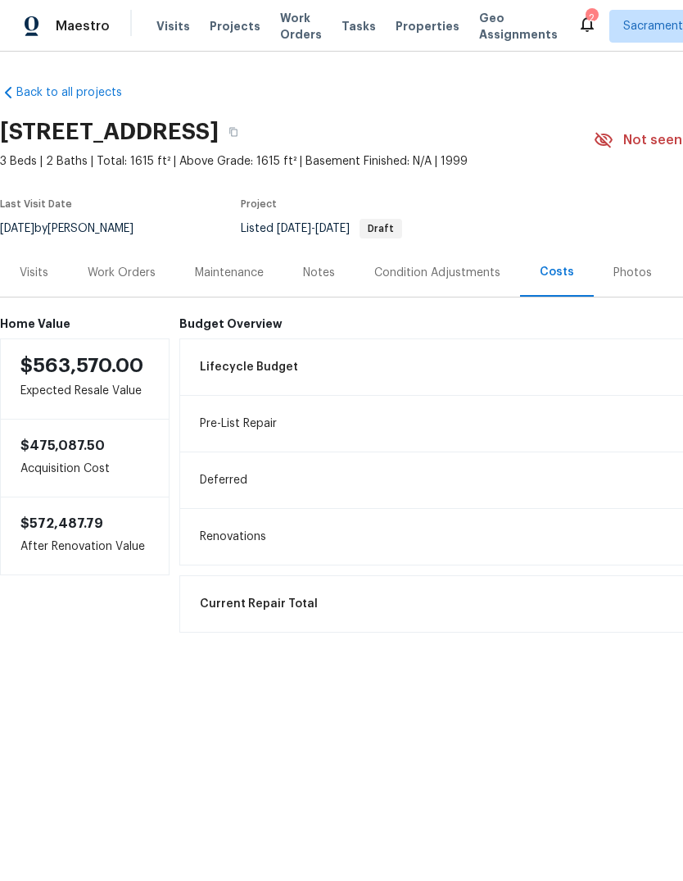
click at [340, 272] on div "Notes" at bounding box center [319, 272] width 71 height 48
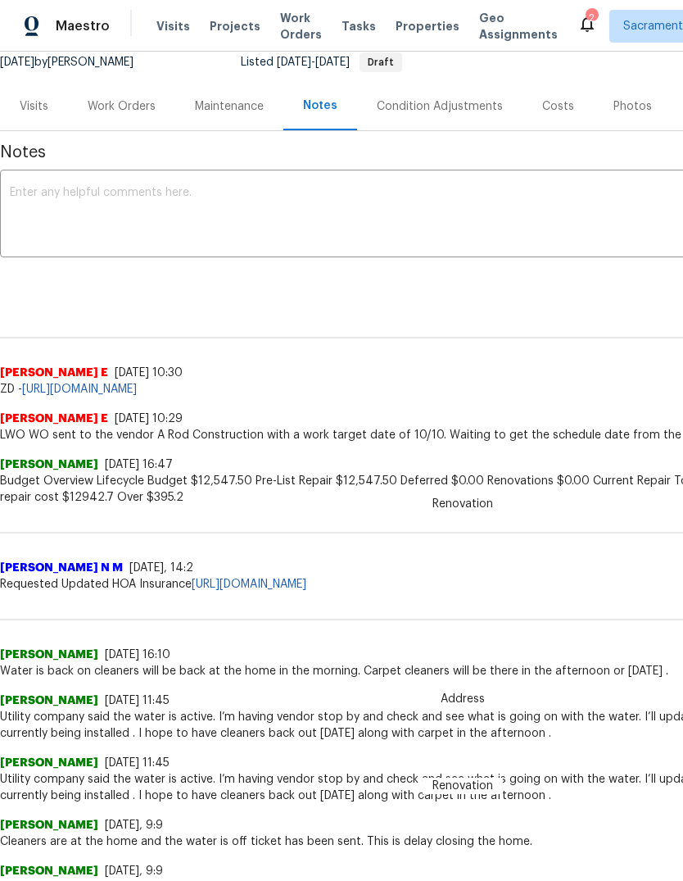
scroll to position [166, 0]
click at [124, 100] on div "Work Orders" at bounding box center [122, 106] width 68 height 16
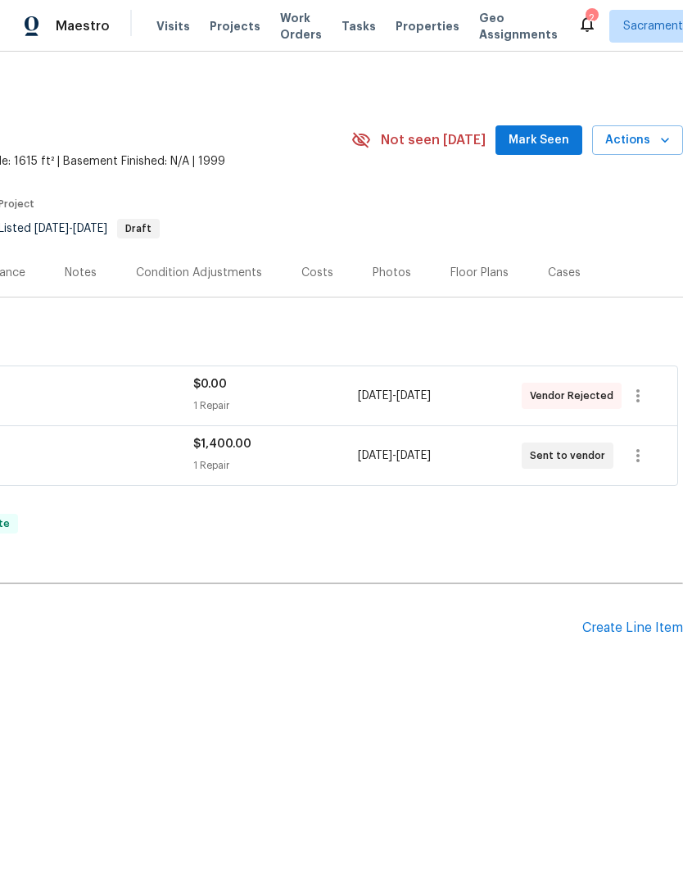
scroll to position [0, 243]
click at [618, 625] on div "Create Line Item" at bounding box center [633, 628] width 101 height 16
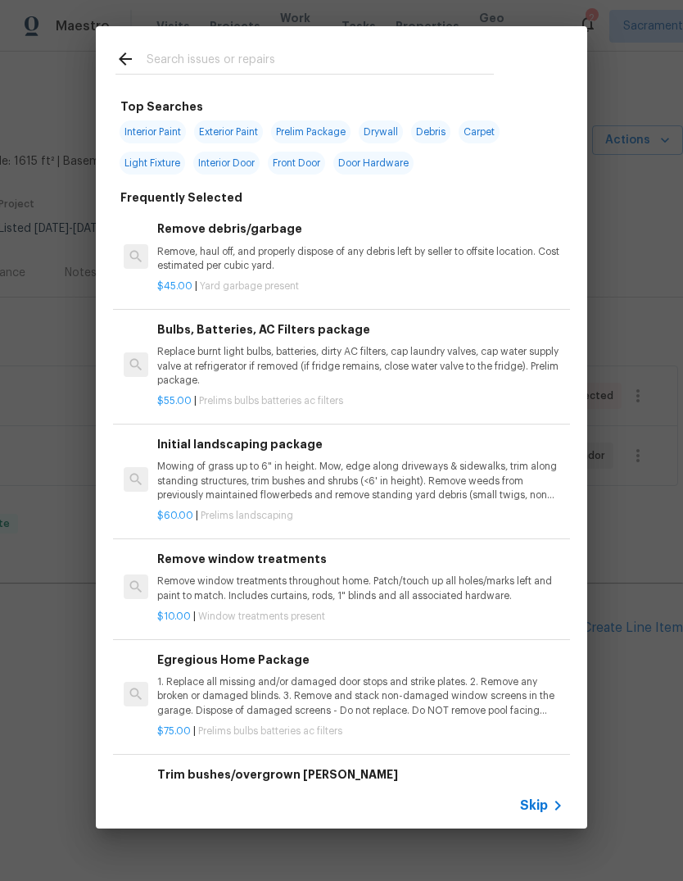
click at [208, 61] on input "text" at bounding box center [320, 61] width 347 height 25
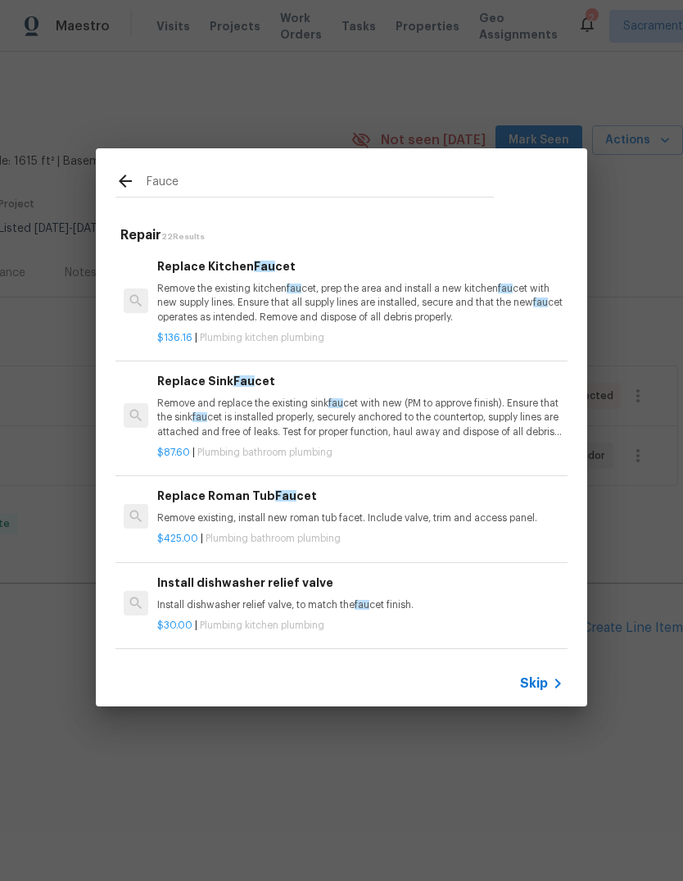
type input "Faucet"
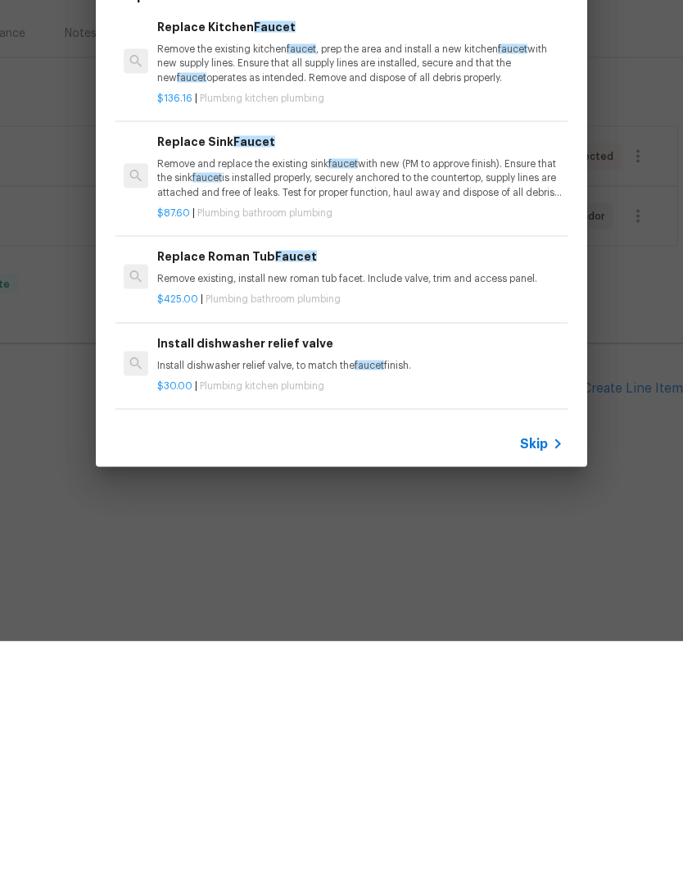
scroll to position [0, 0]
click at [343, 397] on p "Remove and replace the existing sink faucet with new (PM to approve finish). En…" at bounding box center [360, 418] width 406 height 42
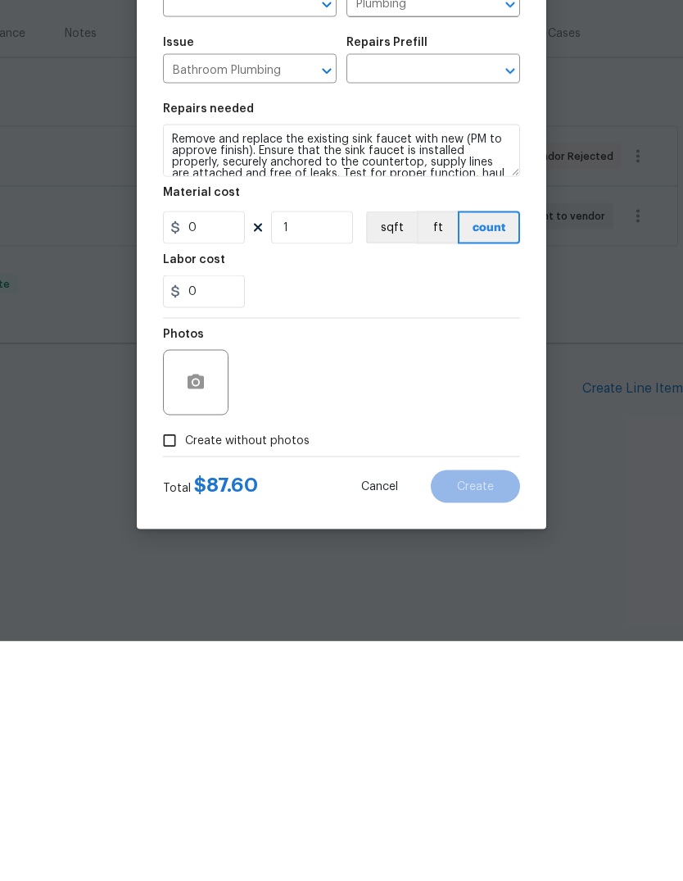
type input "Replace Sink Faucet $87.60"
type input "87.6"
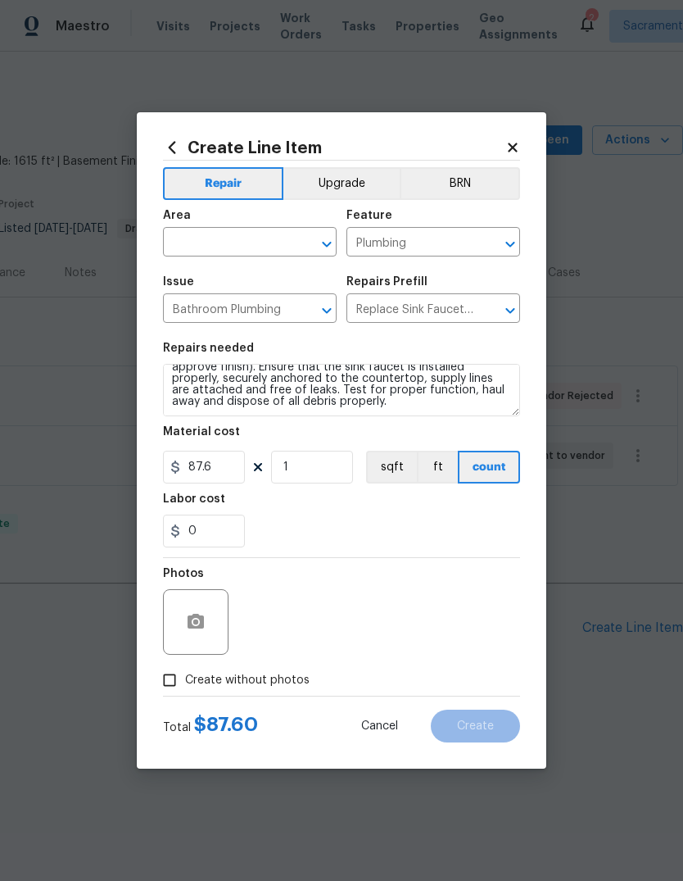
scroll to position [23, 0]
click at [359, 410] on textarea "Remove and replace the existing sink faucet with new (PM to approve finish). En…" at bounding box center [341, 390] width 357 height 52
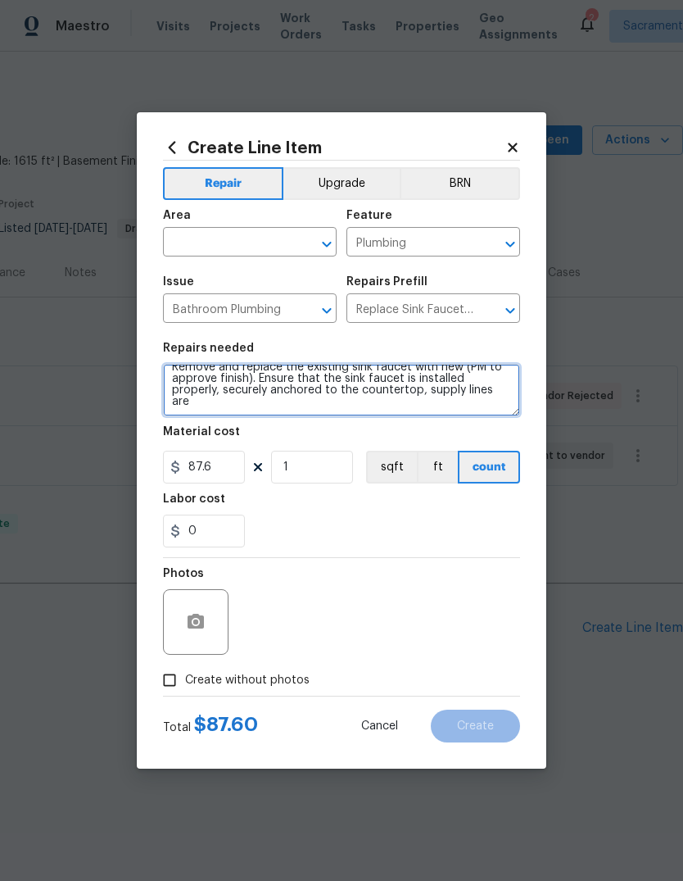
scroll to position [0, 0]
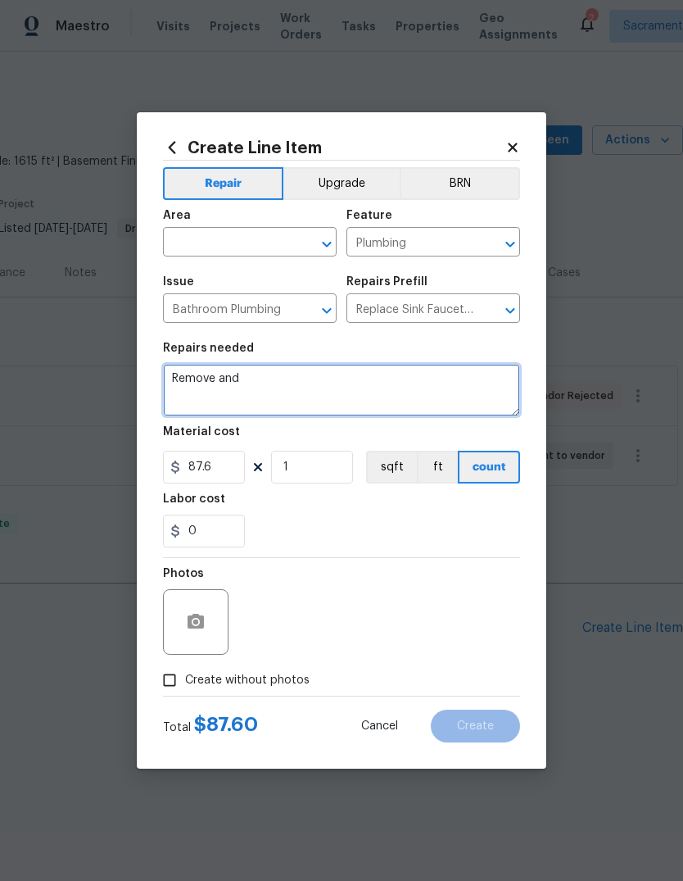
type textarea "Remove"
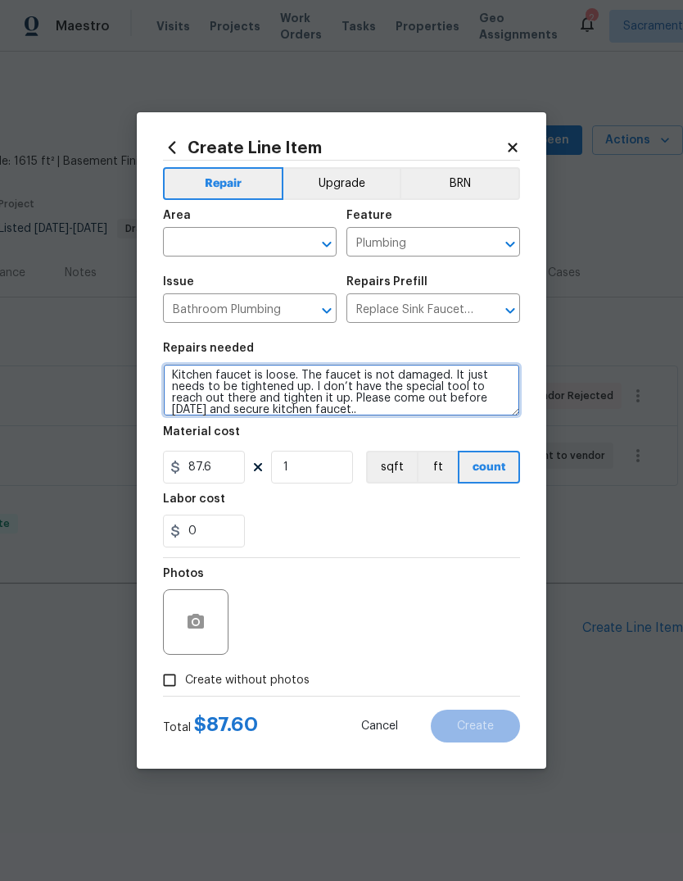
scroll to position [3, 0]
type textarea "Kitchen faucet is loose. The faucet is not damaged. It just needs to be tighten…"
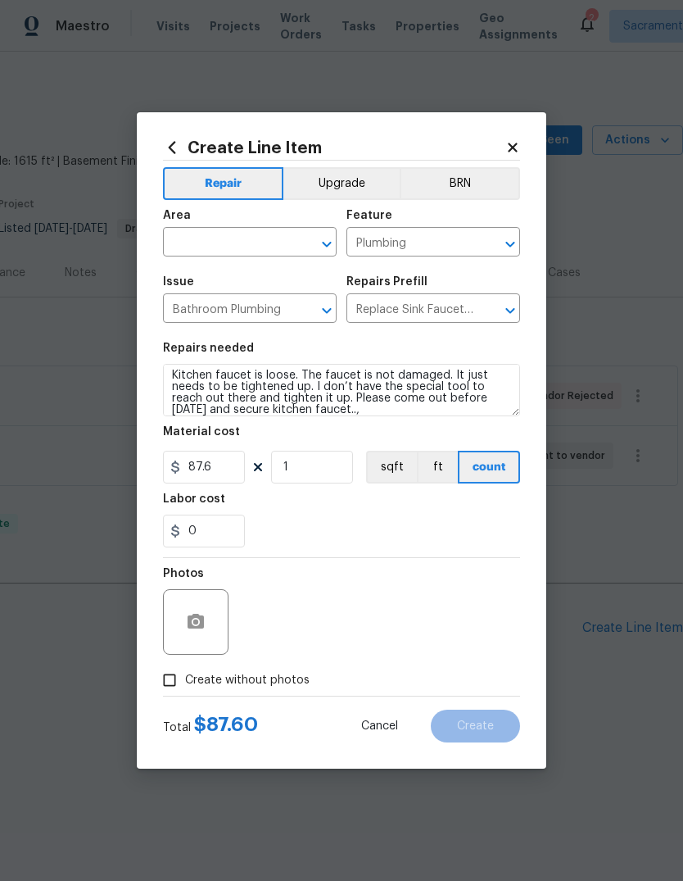
click at [247, 236] on input "text" at bounding box center [227, 243] width 128 height 25
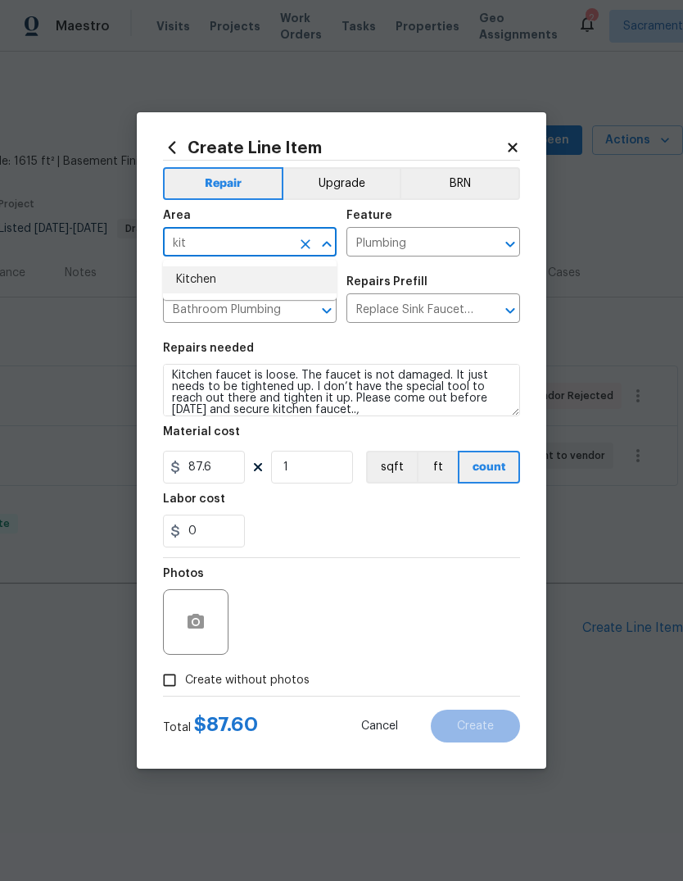
click at [231, 286] on li "Kitchen" at bounding box center [250, 279] width 174 height 27
type input "Kitchen"
click at [335, 315] on icon "Open" at bounding box center [327, 311] width 20 height 20
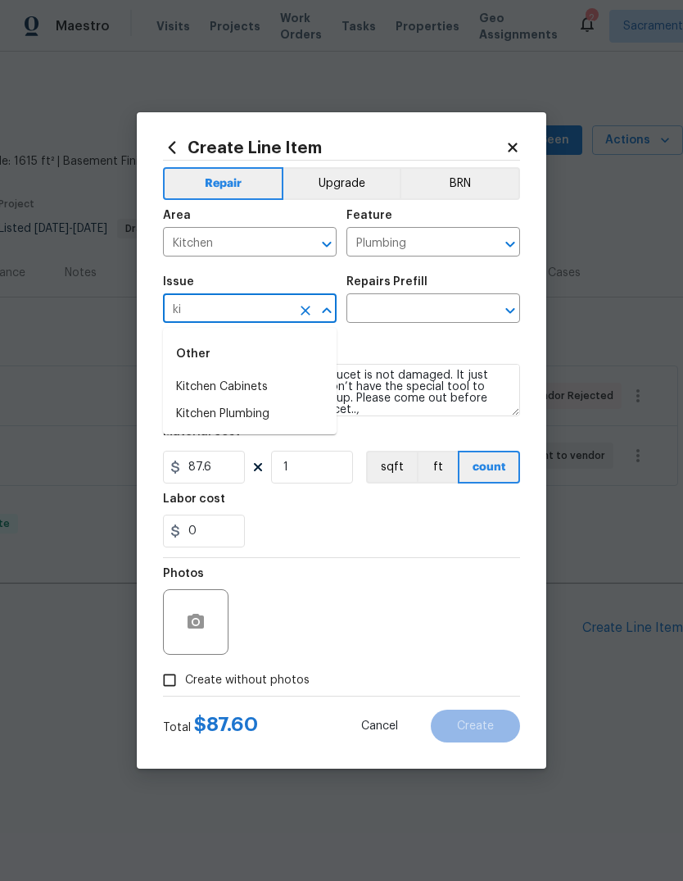
click at [263, 416] on li "Kitchen Plumbing" at bounding box center [250, 414] width 174 height 27
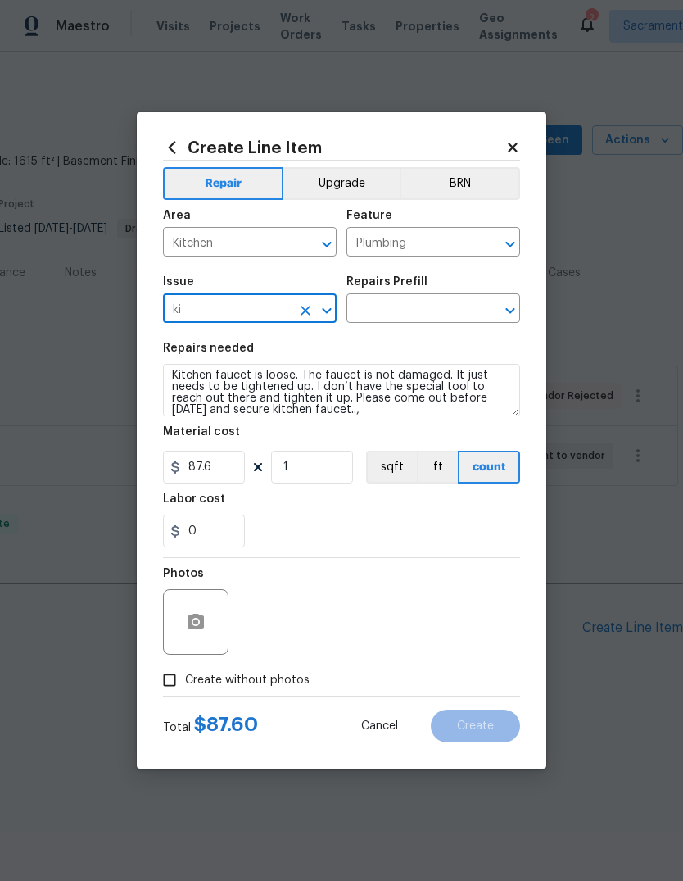
type input "Kitchen Plumbing"
click at [403, 309] on input "text" at bounding box center [411, 309] width 128 height 25
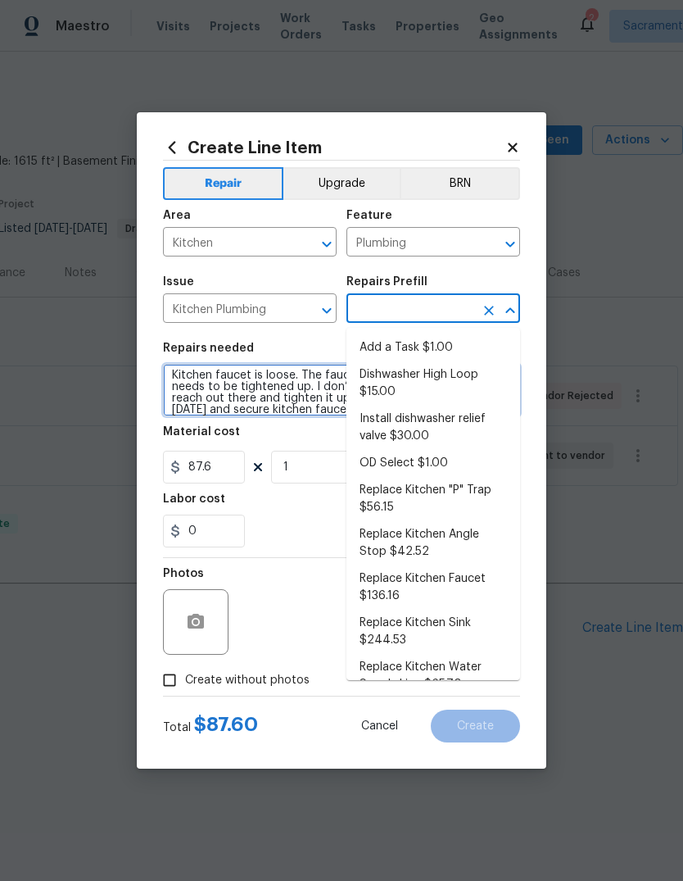
click at [186, 381] on textarea "Kitchen faucet is loose. The faucet is not damaged. It just needs to be tighten…" at bounding box center [341, 390] width 357 height 52
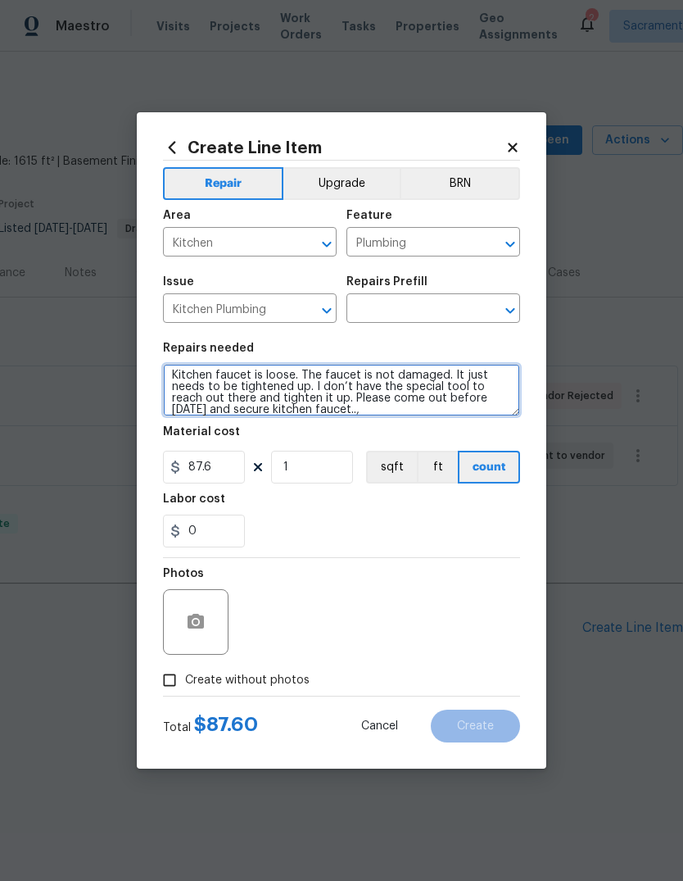
click at [186, 380] on textarea "Kitchen faucet is loose. The faucet is not damaged. It just needs to be tighten…" at bounding box center [341, 390] width 357 height 52
click at [178, 375] on textarea "Kitchen faucet is loose. The faucet is not damaged. It just needs to be tighten…" at bounding box center [341, 390] width 357 height 52
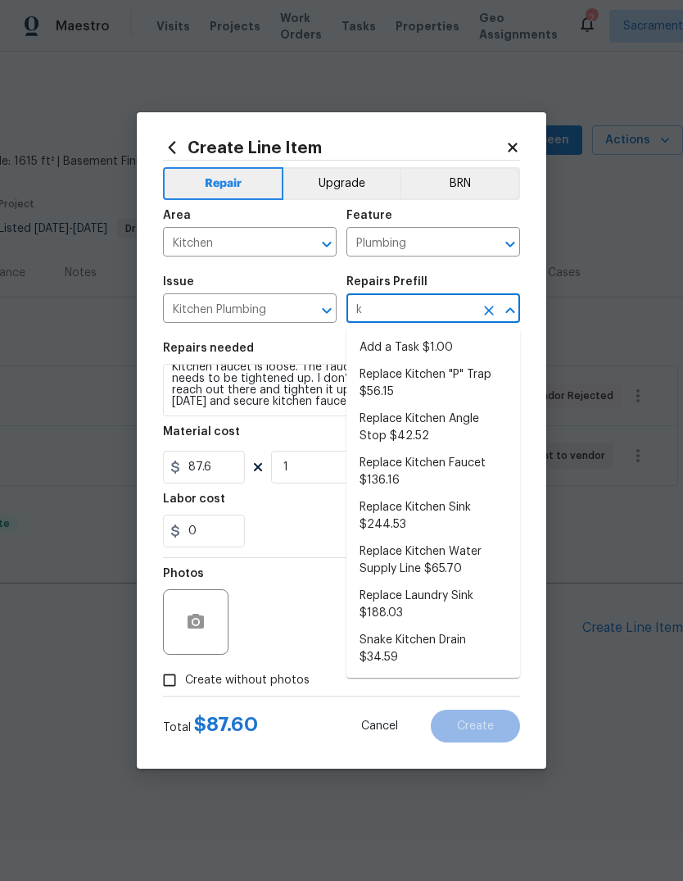
type input "ki"
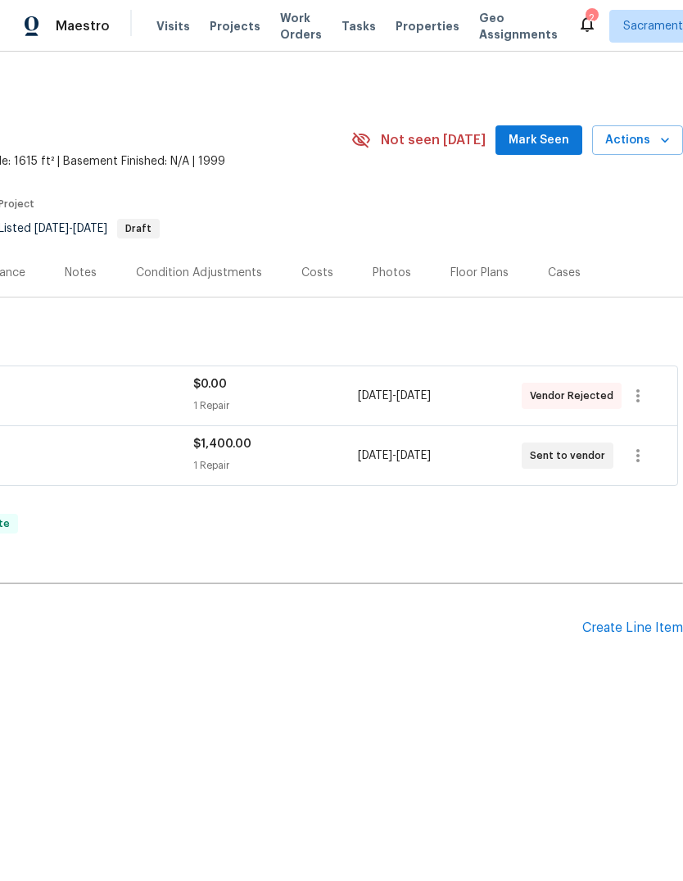
scroll to position [0, 243]
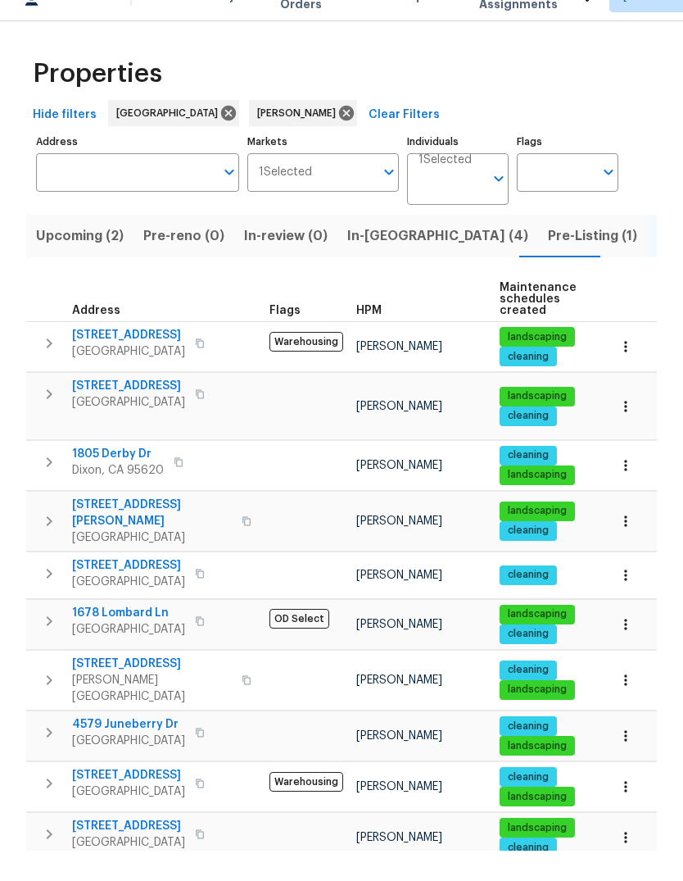
scroll to position [35, 0]
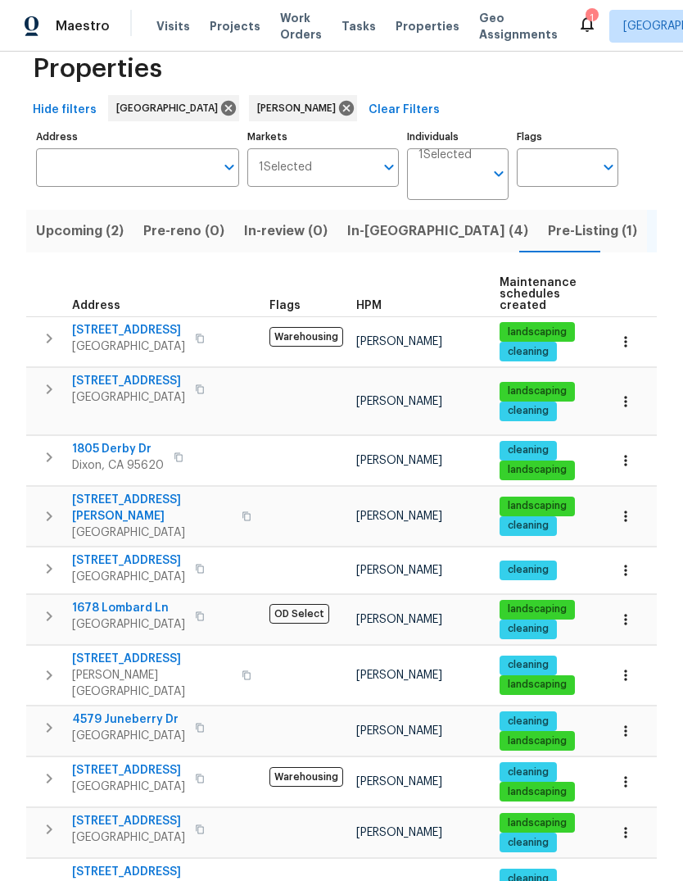
click at [94, 389] on span "Elk Grove, CA 95758" at bounding box center [128, 397] width 113 height 16
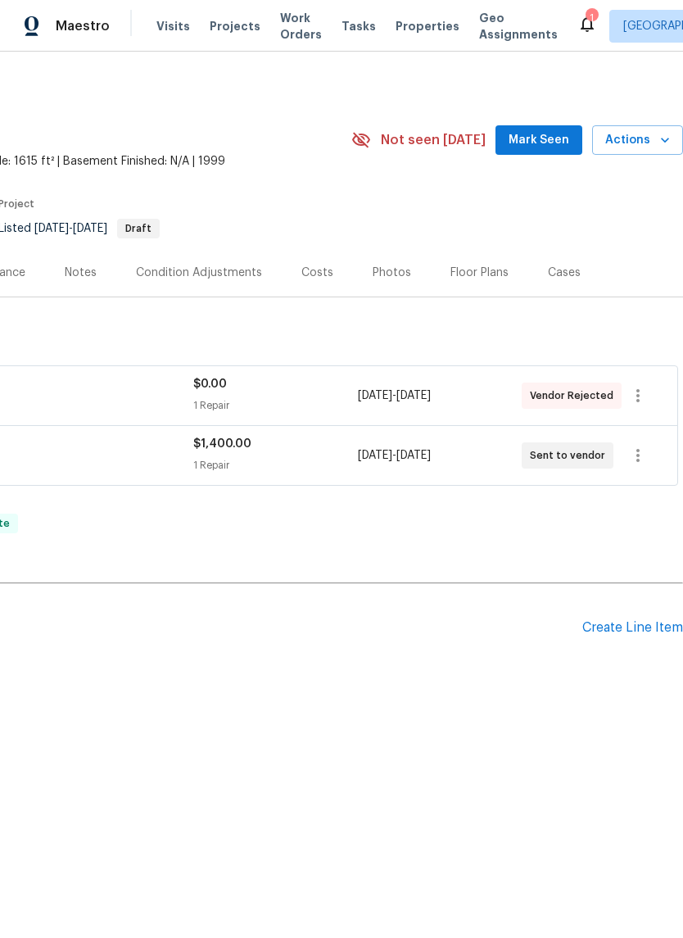
scroll to position [0, 243]
click at [639, 388] on icon "button" at bounding box center [639, 396] width 20 height 20
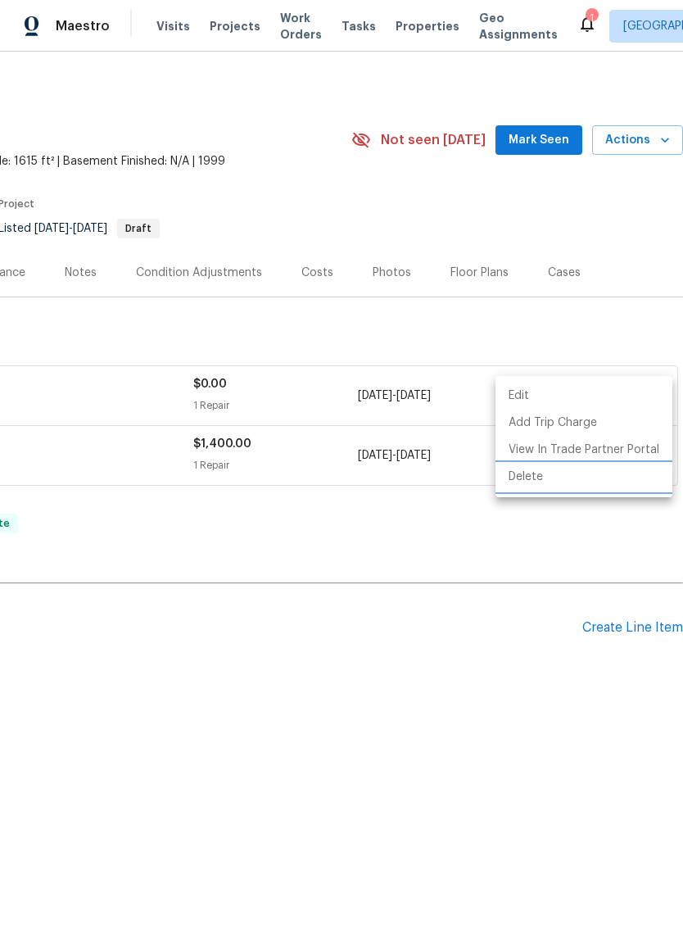
click at [535, 478] on li "Delete" at bounding box center [584, 477] width 177 height 27
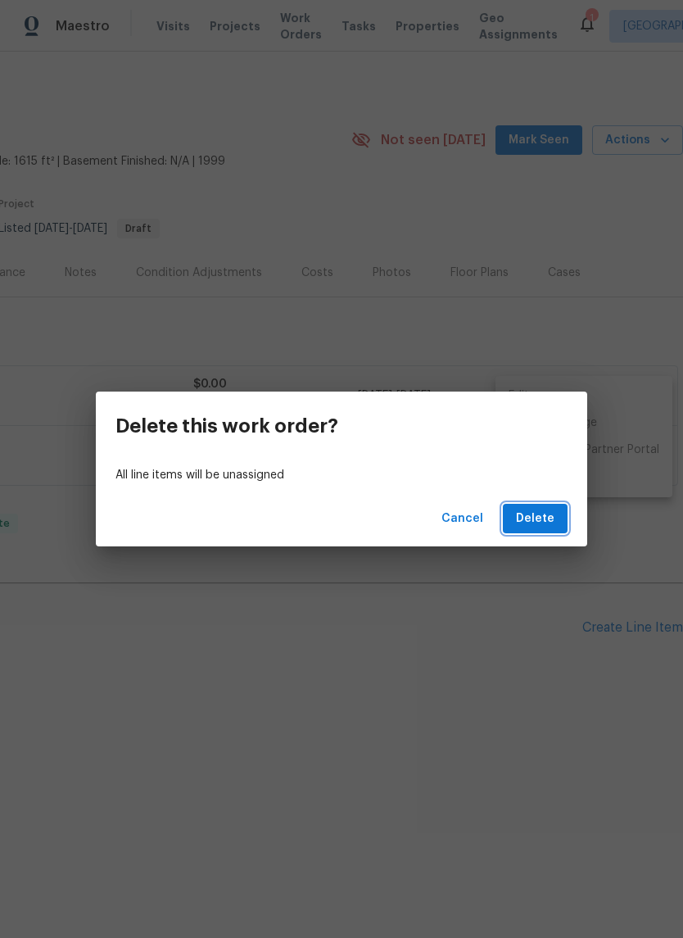
click at [537, 527] on span "Delete" at bounding box center [535, 519] width 39 height 20
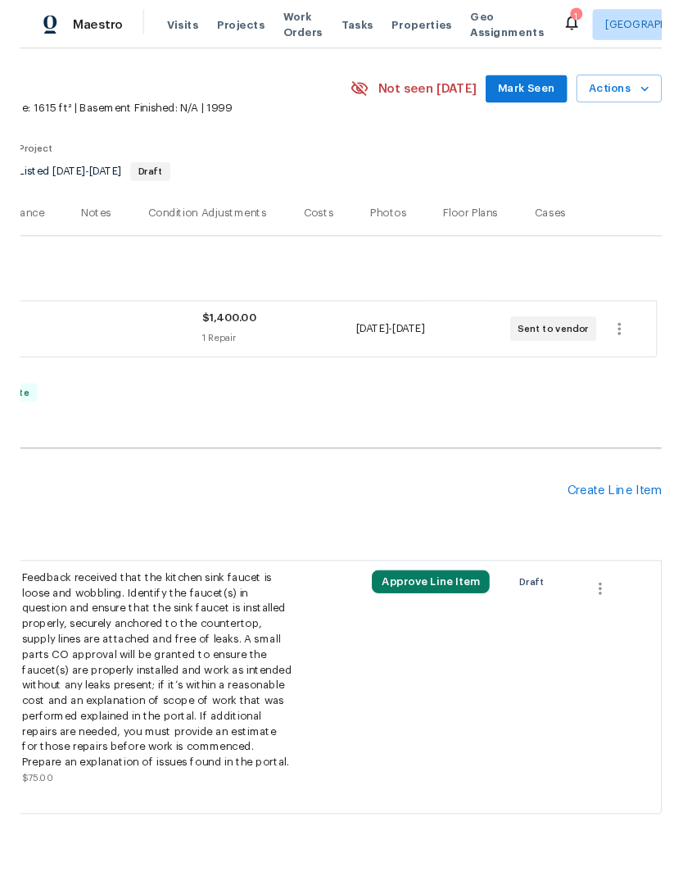
scroll to position [46, 243]
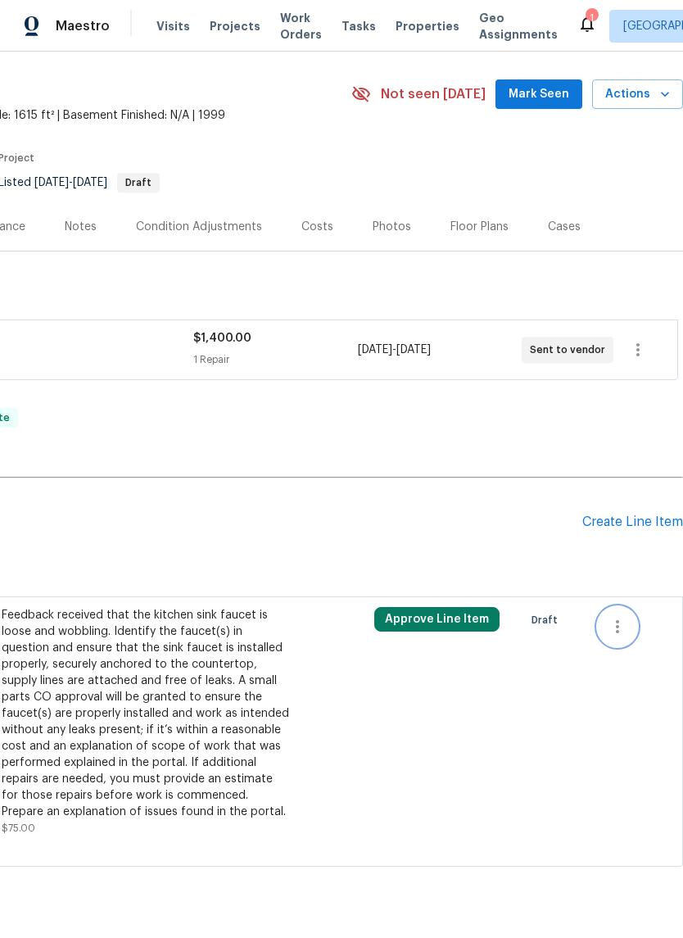
click at [619, 629] on icon "button" at bounding box center [618, 627] width 20 height 20
click at [639, 627] on li "Cancel" at bounding box center [629, 626] width 63 height 27
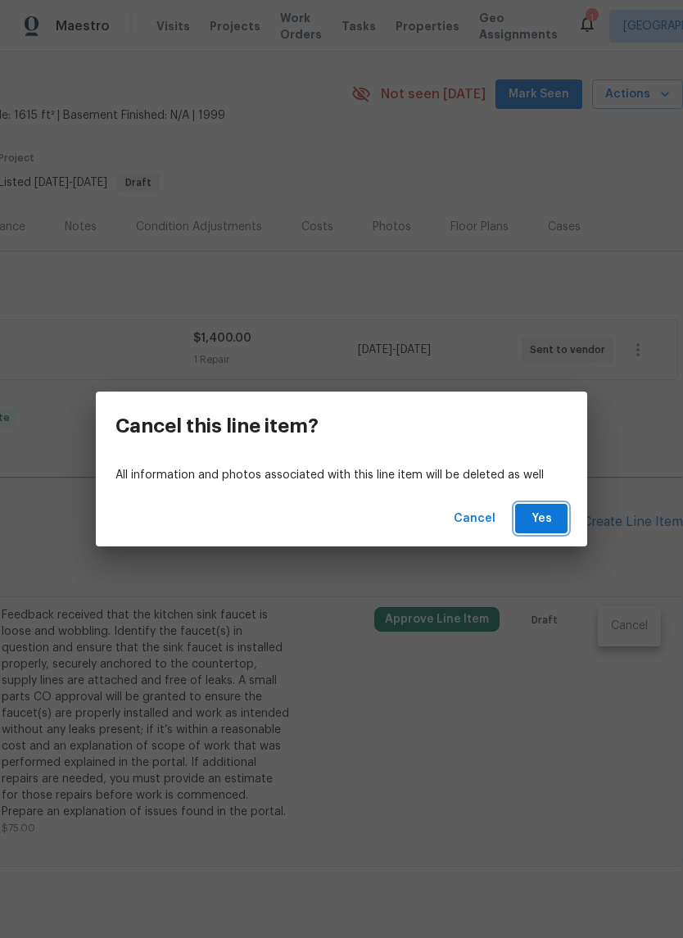
click at [547, 520] on span "Yes" at bounding box center [542, 519] width 26 height 20
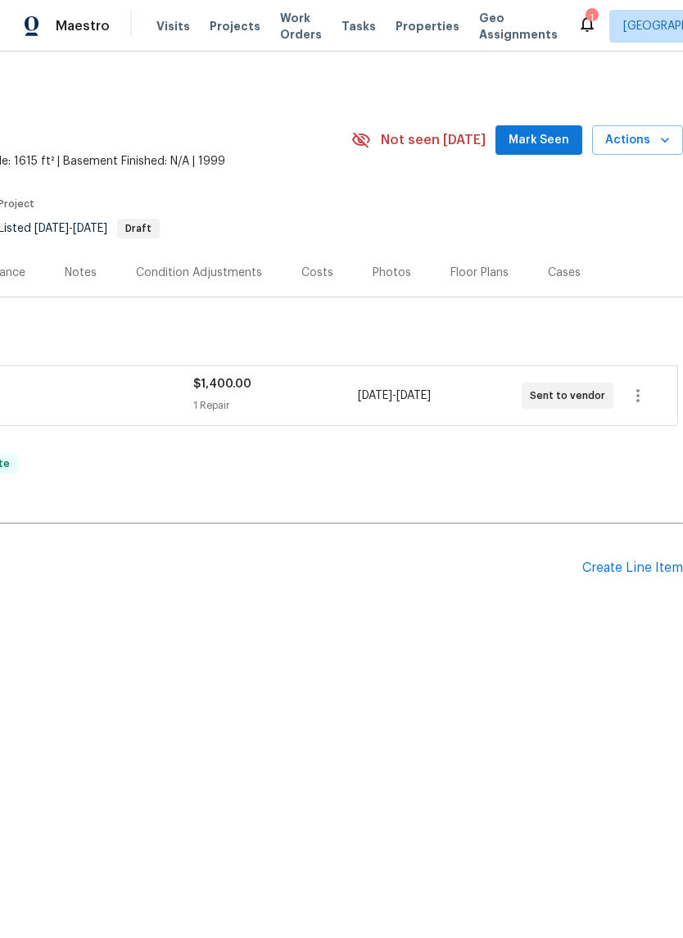
click at [626, 561] on div "Create Line Item" at bounding box center [633, 569] width 101 height 16
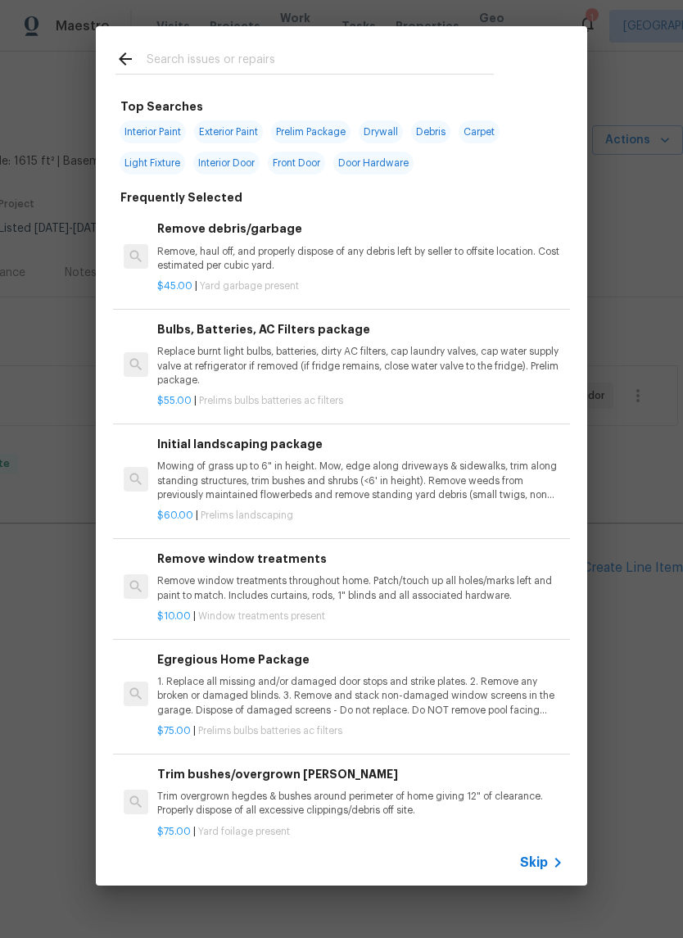
click at [168, 50] on input "text" at bounding box center [320, 61] width 347 height 25
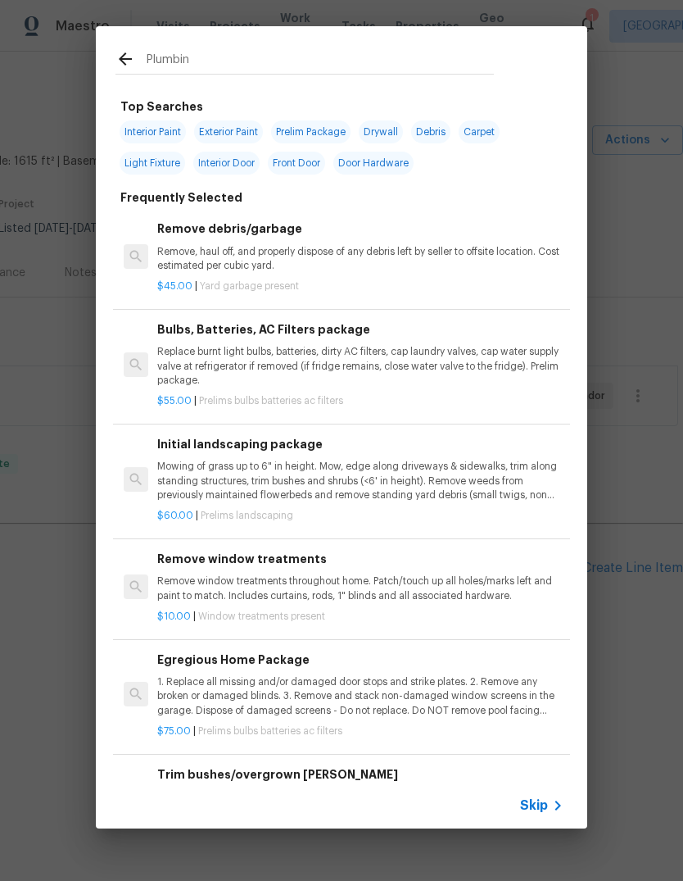
type input "Plumbing"
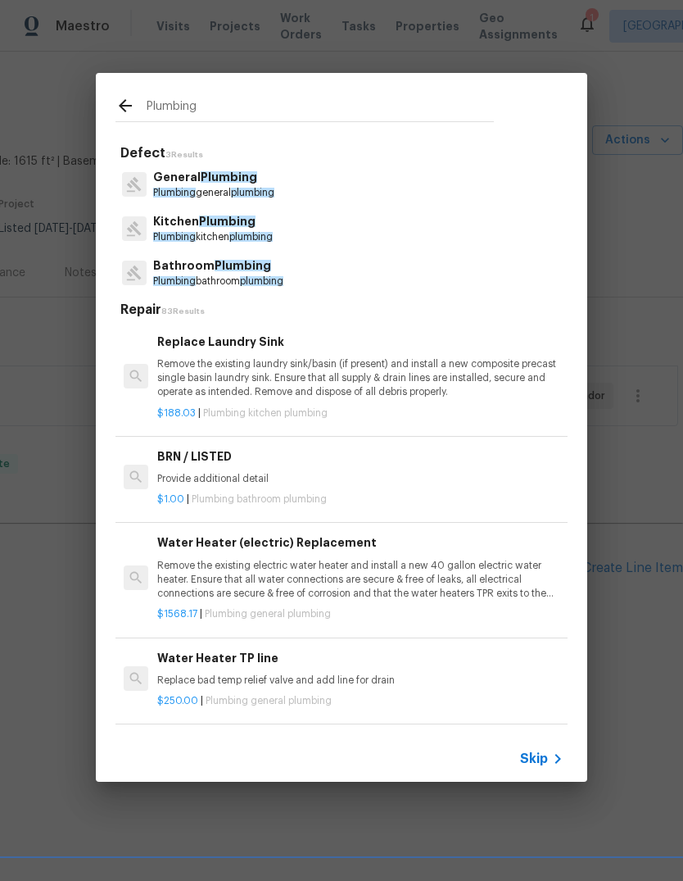
click at [238, 230] on p "Plumbing kitchen plumbing" at bounding box center [213, 237] width 120 height 14
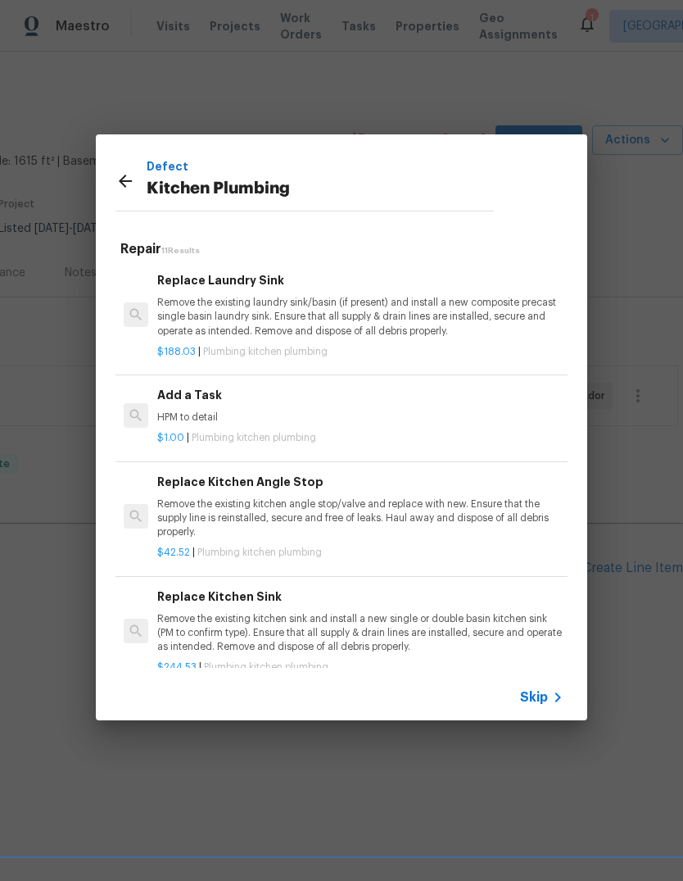
click at [267, 417] on p "HPM to detail" at bounding box center [360, 418] width 406 height 14
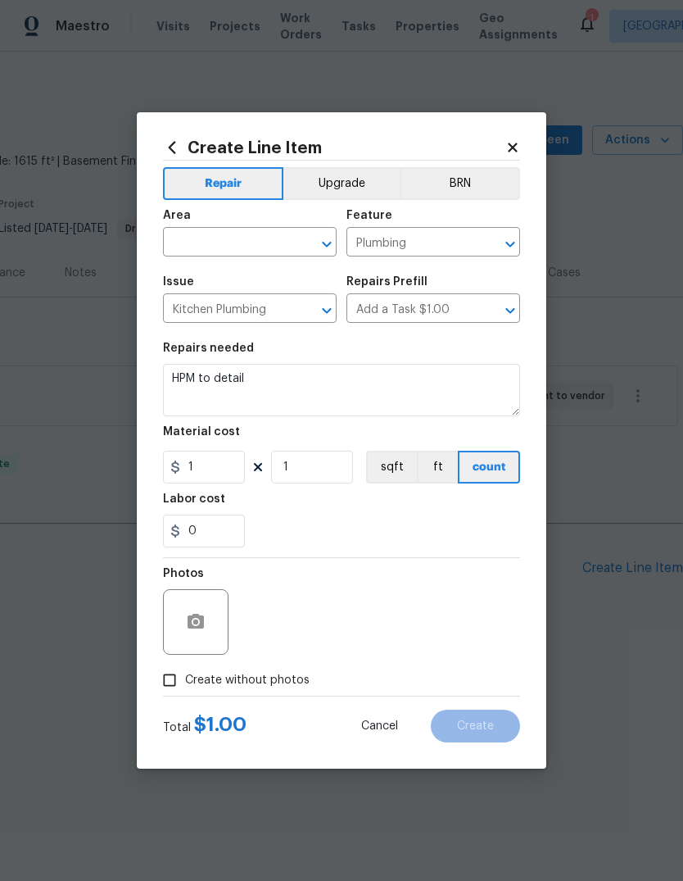
click at [221, 247] on input "text" at bounding box center [227, 243] width 128 height 25
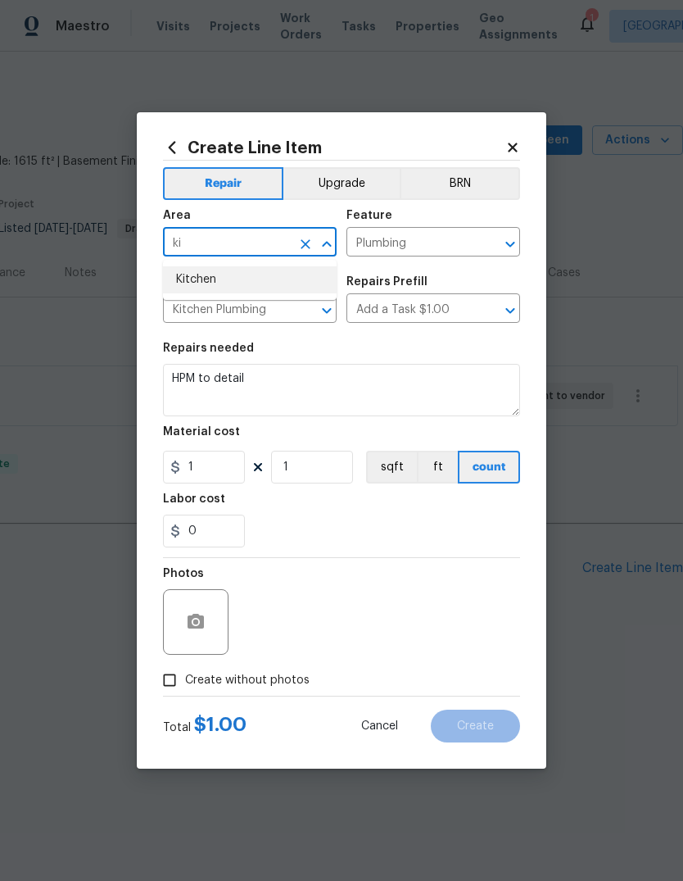
click at [220, 287] on li "Kitchen" at bounding box center [250, 279] width 174 height 27
type input "Kitchen"
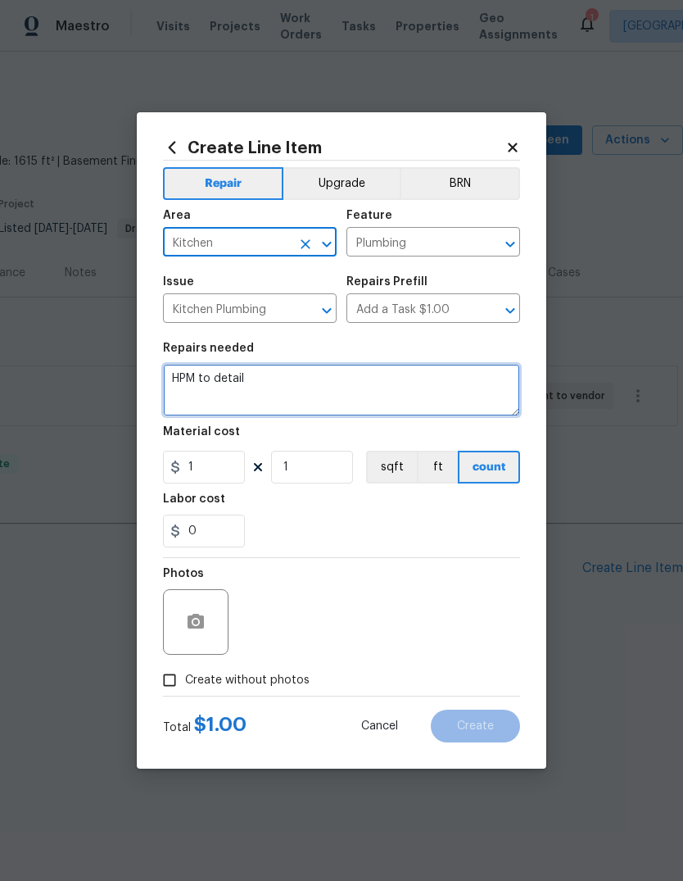
click at [264, 391] on textarea "HPM to detail" at bounding box center [341, 390] width 357 height 52
click at [202, 395] on textarea "HPM to detail" at bounding box center [341, 390] width 357 height 52
paste textarea "Kitchen faucet is loose. The faucet is not damaged. It just needs to be tighten…"
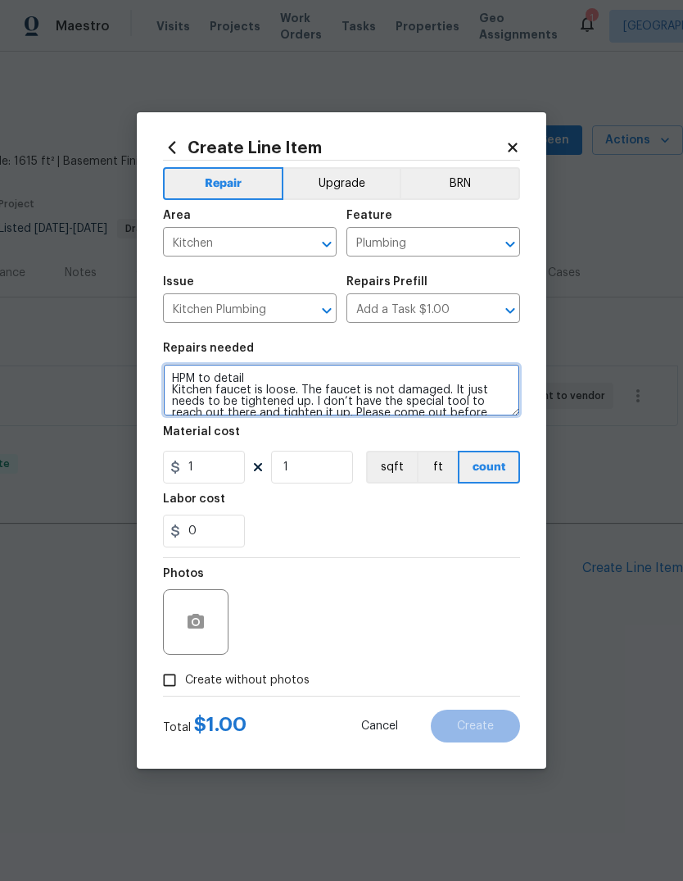
scroll to position [23, 0]
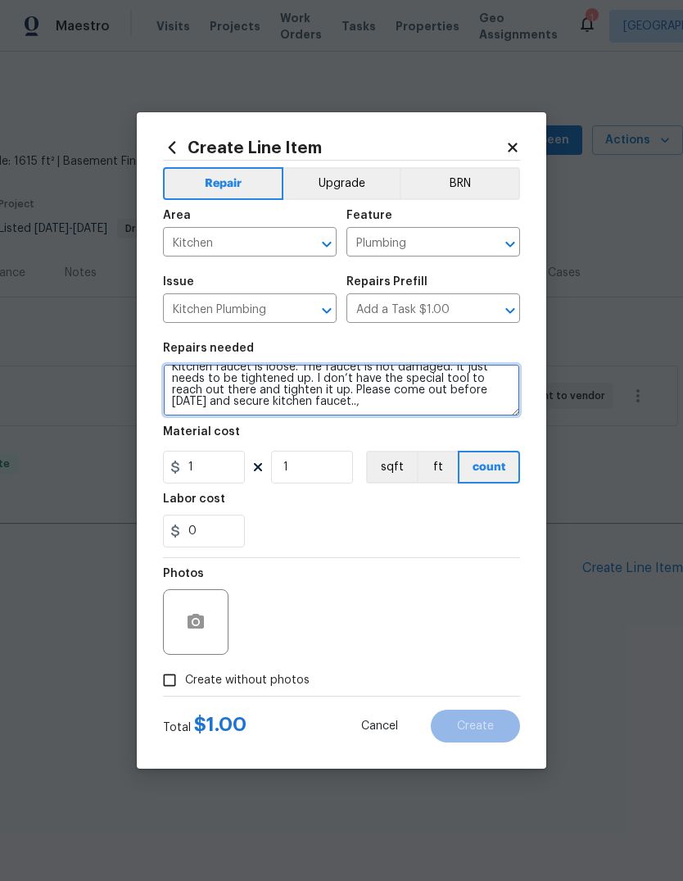
type textarea "HPM to detail Kitchen faucet is loose. The faucet is not damaged. It just needs…"
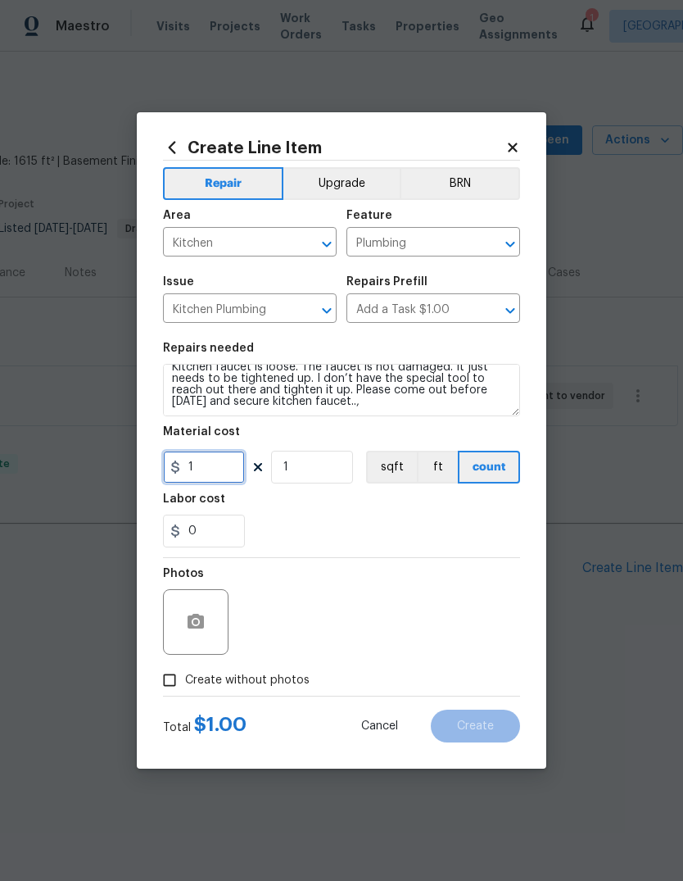
click at [220, 463] on input "1" at bounding box center [204, 467] width 82 height 33
type input "75"
click at [366, 510] on div "Labor cost" at bounding box center [341, 503] width 357 height 21
click at [196, 621] on circle "button" at bounding box center [195, 622] width 5 height 5
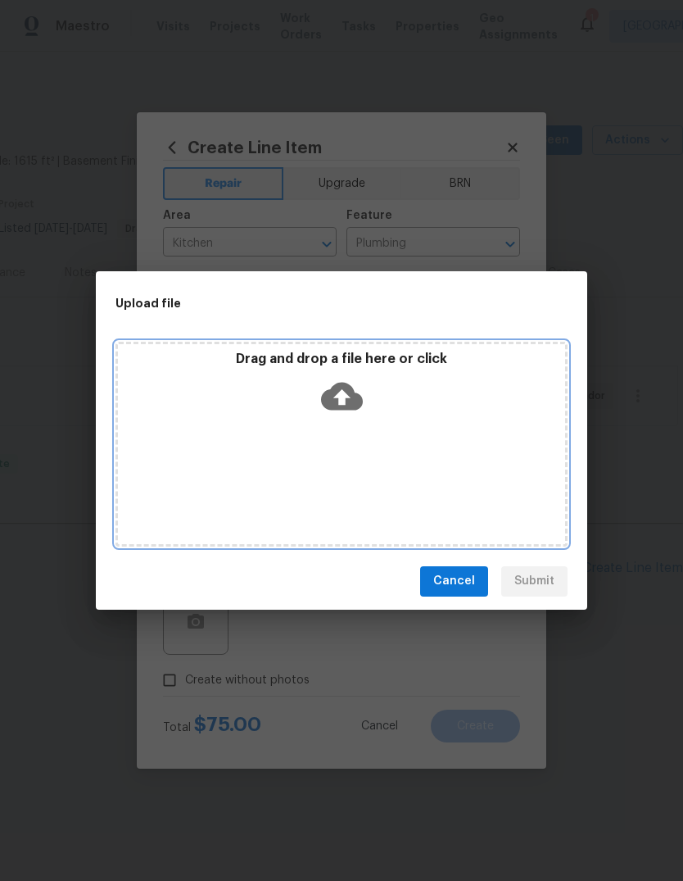
click at [343, 401] on icon at bounding box center [342, 396] width 42 height 42
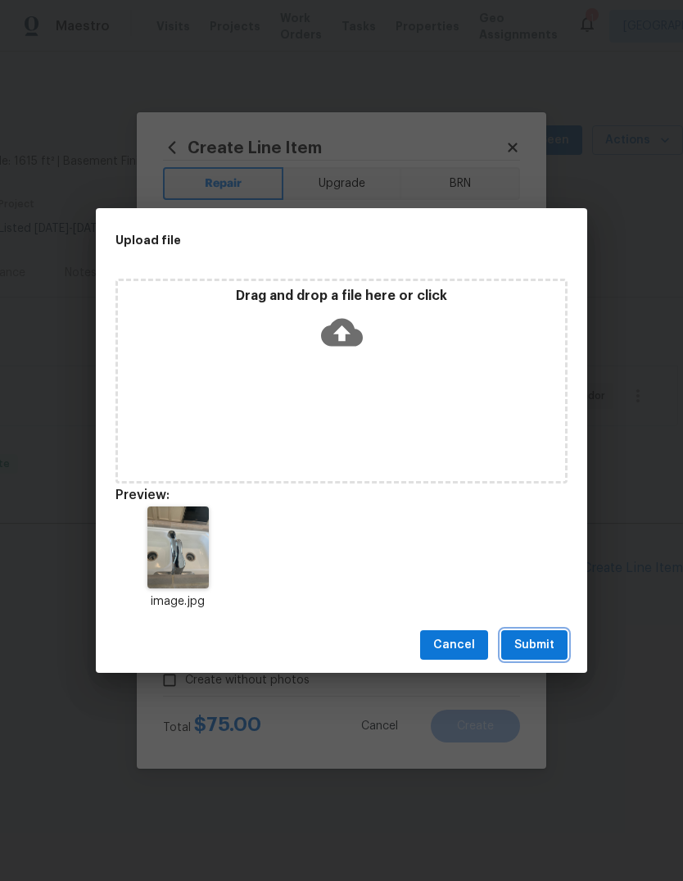
click at [543, 636] on span "Submit" at bounding box center [535, 645] width 40 height 20
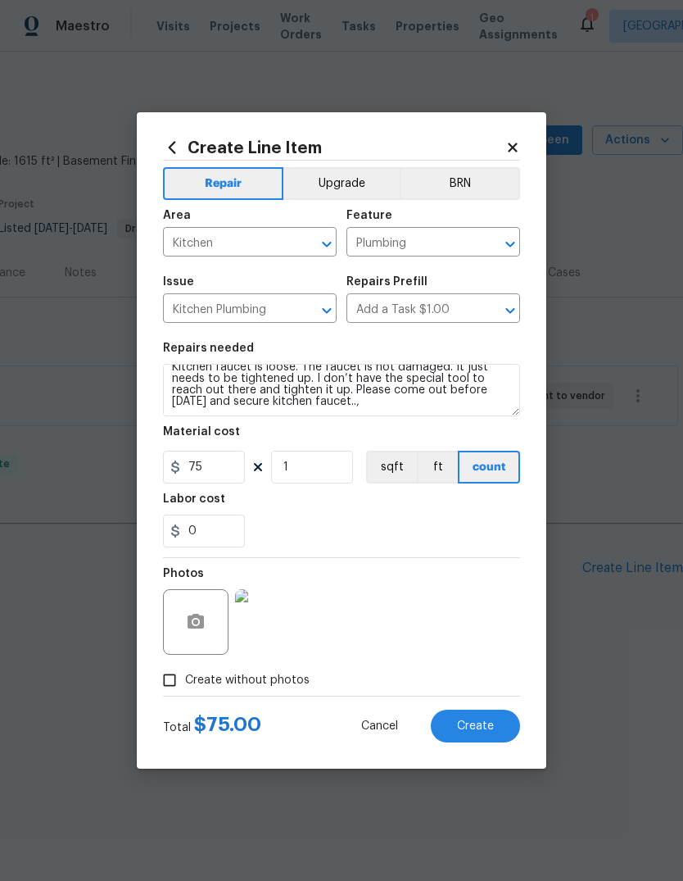
click at [482, 730] on span "Create" at bounding box center [475, 726] width 37 height 12
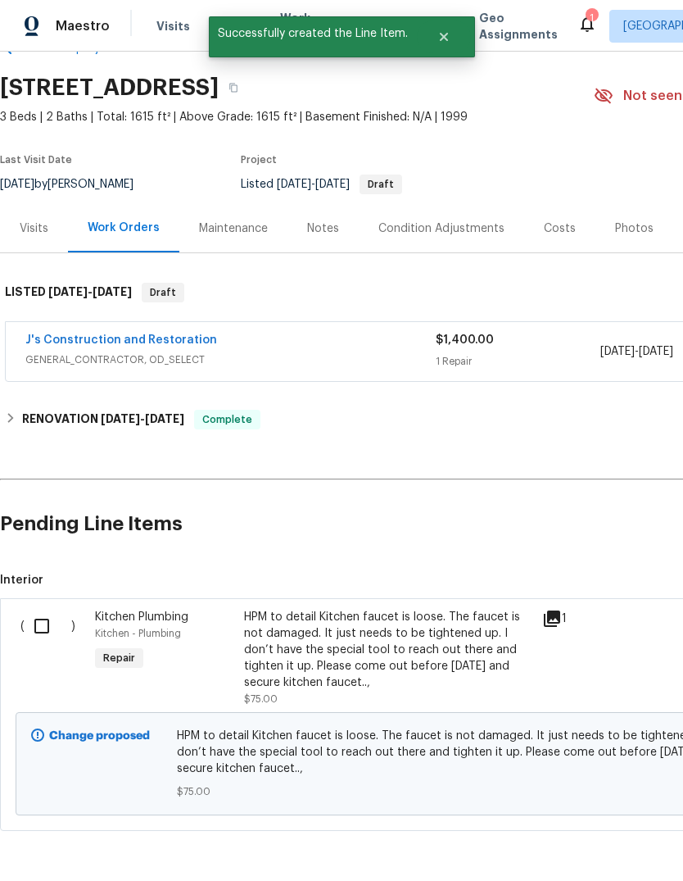
scroll to position [44, 0]
click at [40, 617] on input "checkbox" at bounding box center [48, 626] width 47 height 34
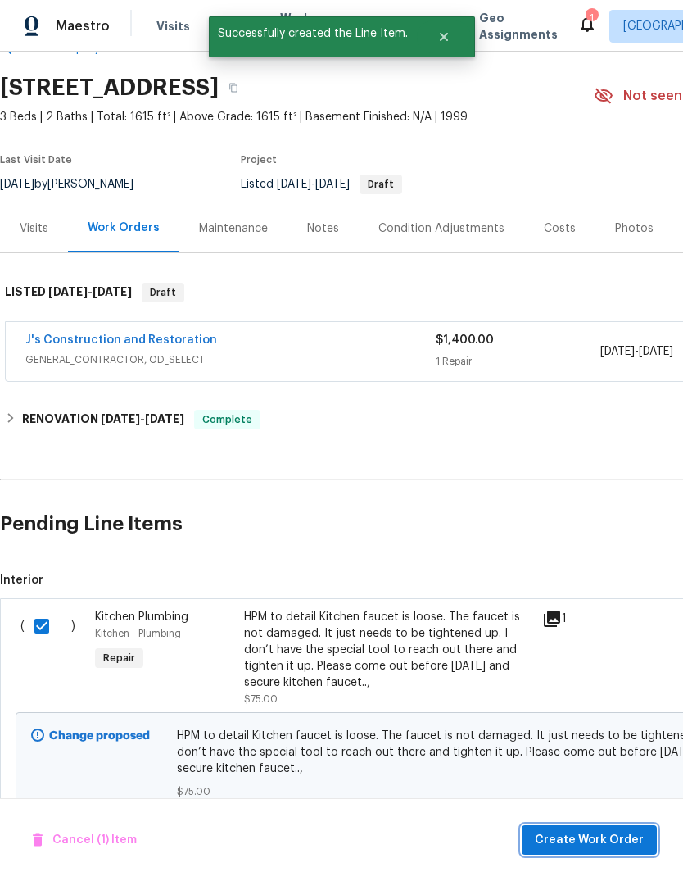
click at [601, 842] on span "Create Work Order" at bounding box center [589, 840] width 109 height 20
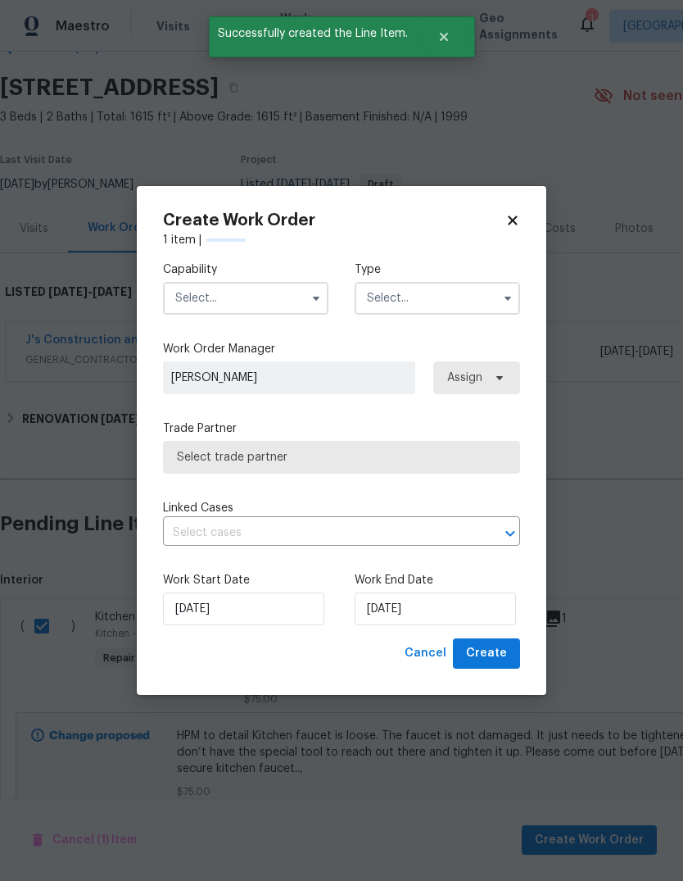
checkbox input "false"
click at [299, 313] on input "text" at bounding box center [246, 298] width 166 height 33
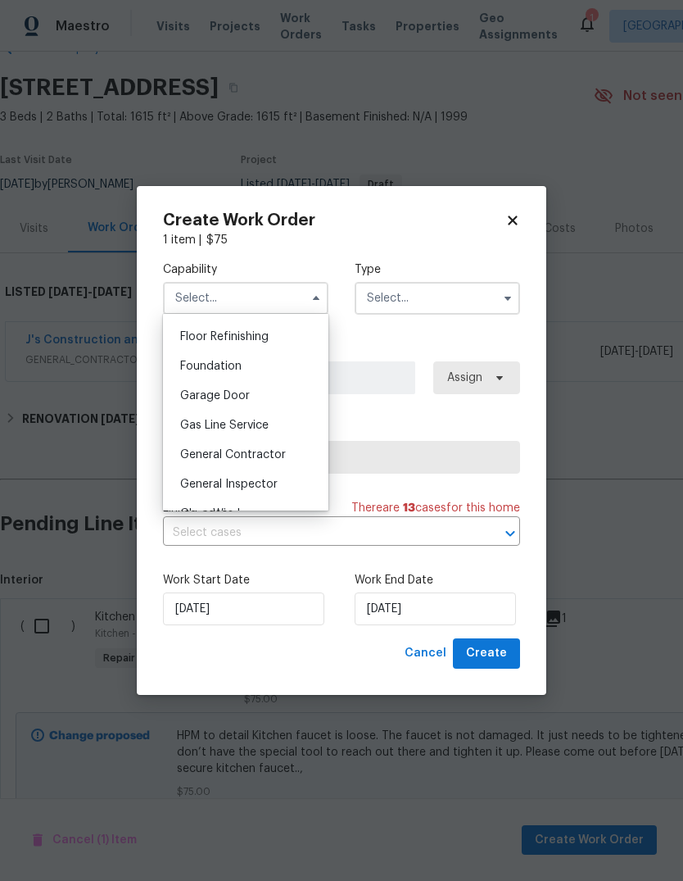
scroll to position [662, 0]
click at [288, 461] on div "General Contractor" at bounding box center [245, 454] width 157 height 30
type input "General Contractor"
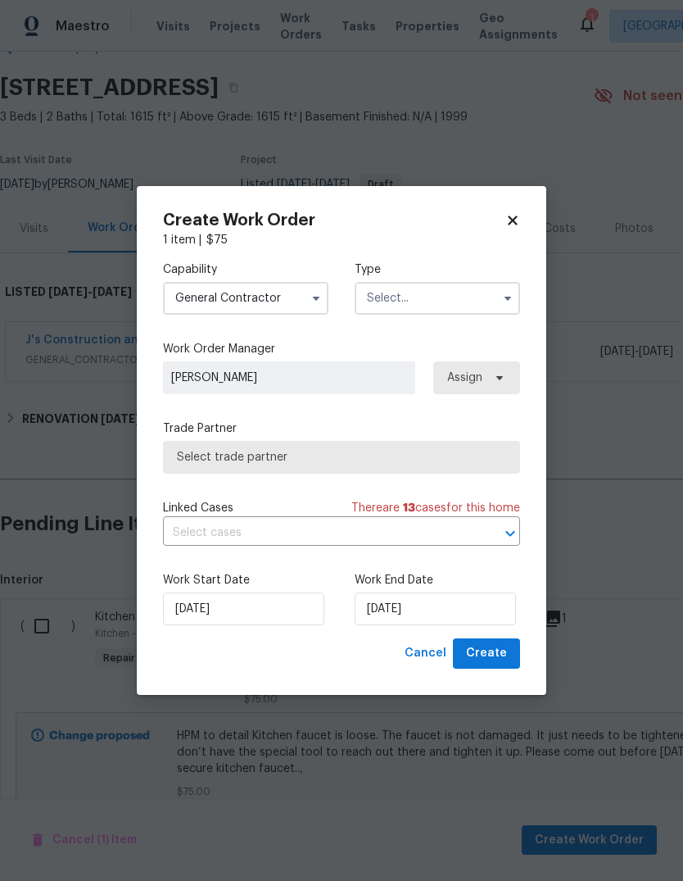
click at [475, 302] on input "text" at bounding box center [438, 298] width 166 height 33
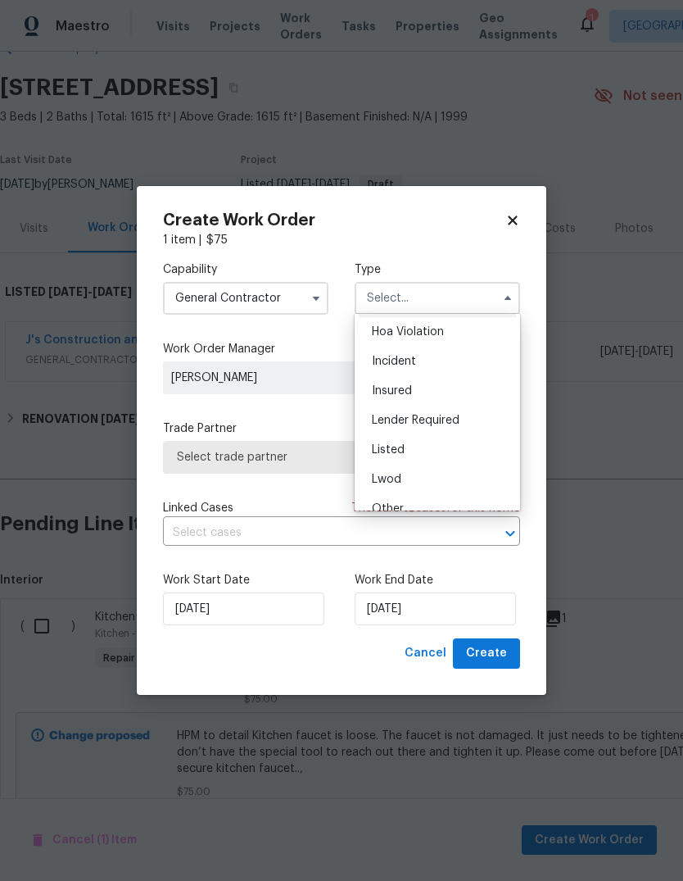
scroll to position [41, 0]
click at [439, 445] on div "Listed" at bounding box center [437, 440] width 157 height 30
type input "Listed"
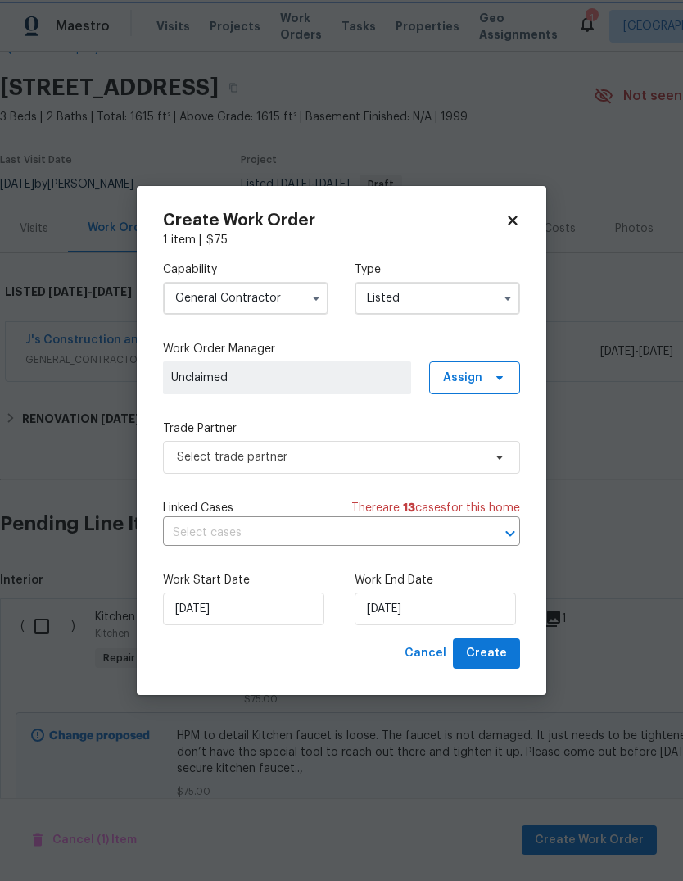
scroll to position [0, 0]
click at [457, 613] on input "10/8/2025" at bounding box center [435, 609] width 161 height 33
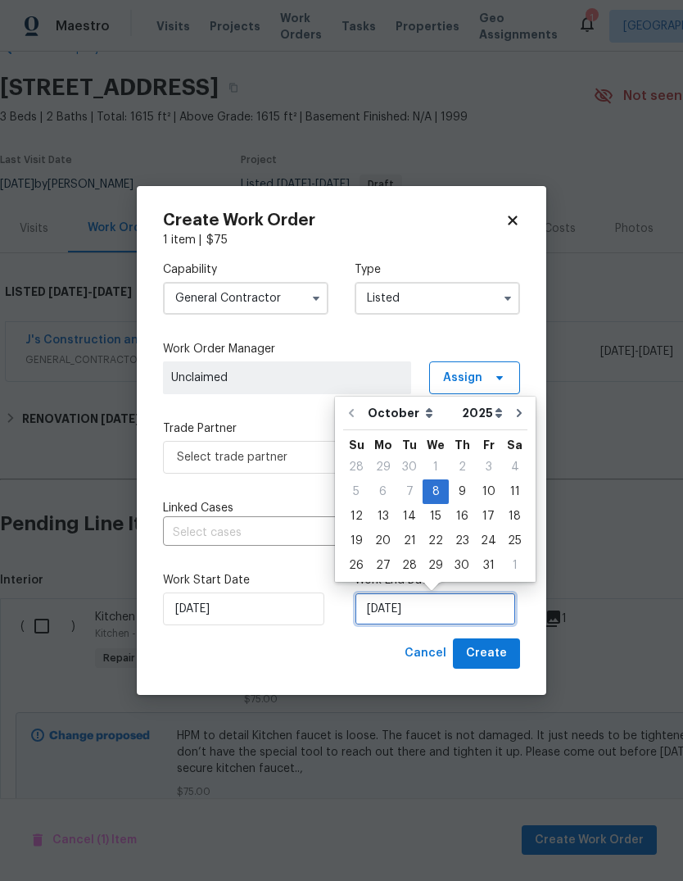
scroll to position [12, 0]
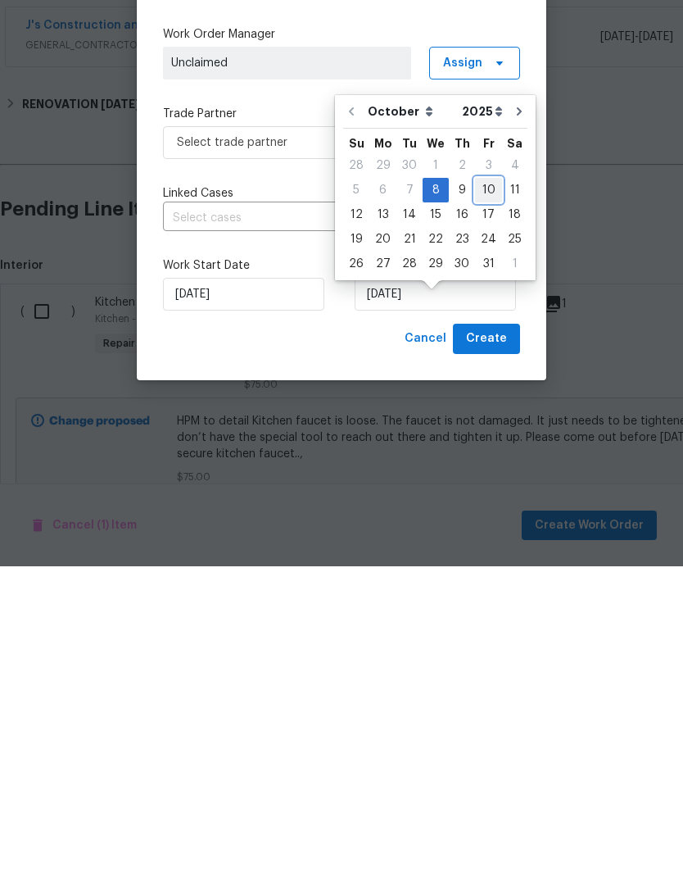
click at [493, 493] on div "10" at bounding box center [488, 504] width 27 height 23
type input "10/10/2025"
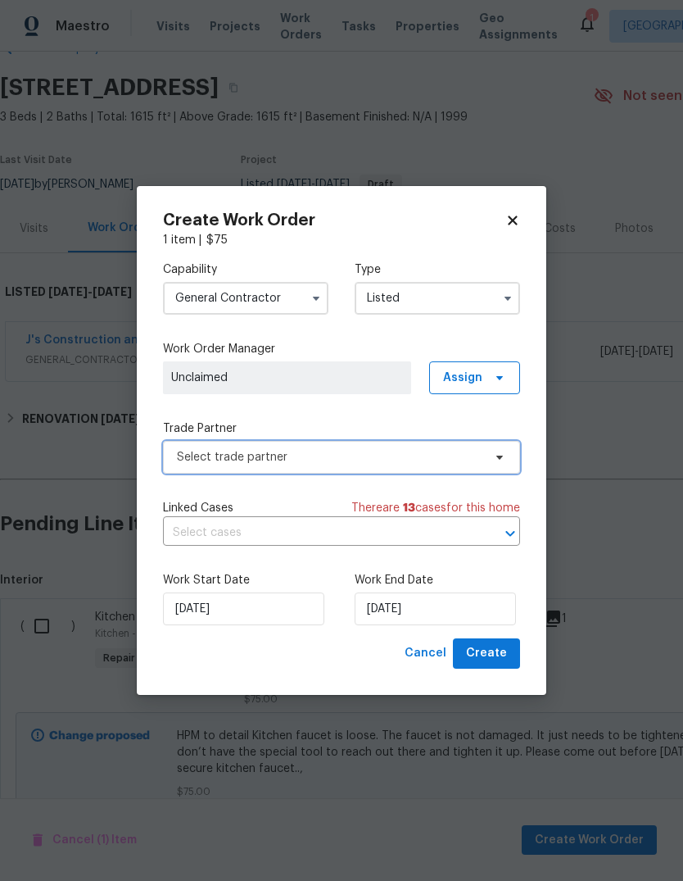
click at [502, 461] on icon at bounding box center [499, 457] width 13 height 13
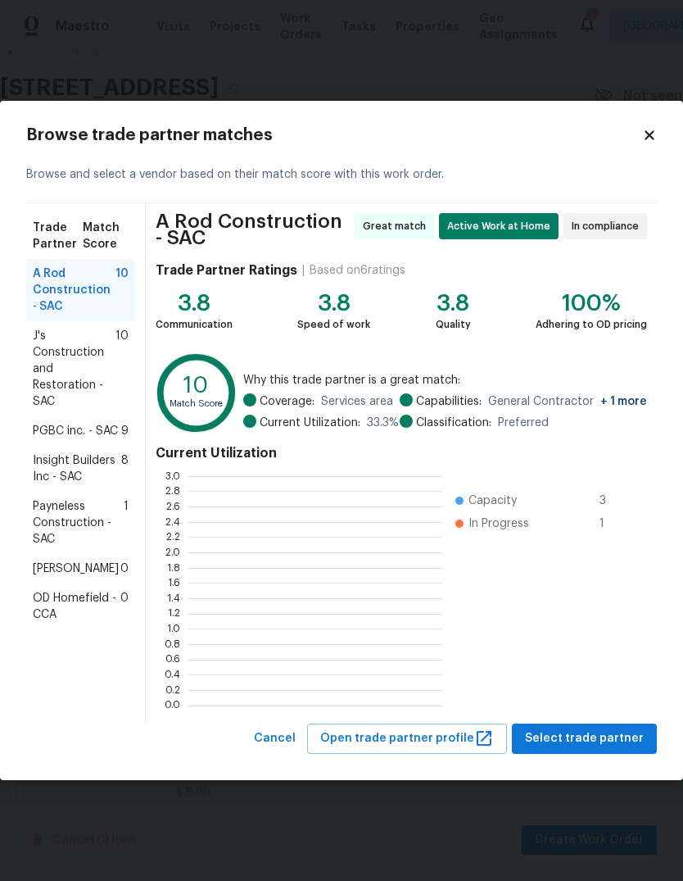
scroll to position [229, 254]
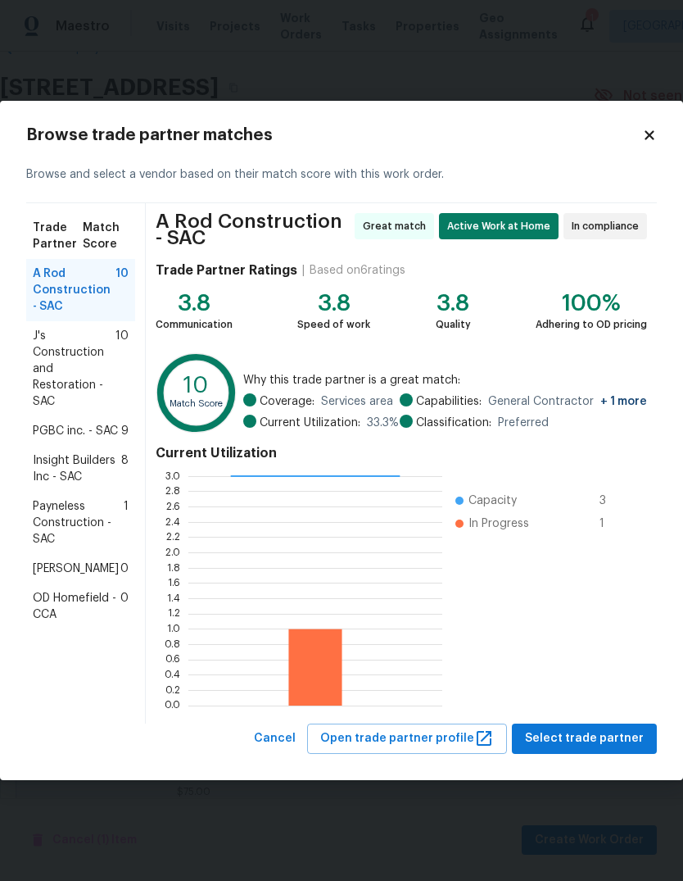
click at [46, 368] on span "J's Construction and Restoration - SAC" at bounding box center [74, 369] width 83 height 82
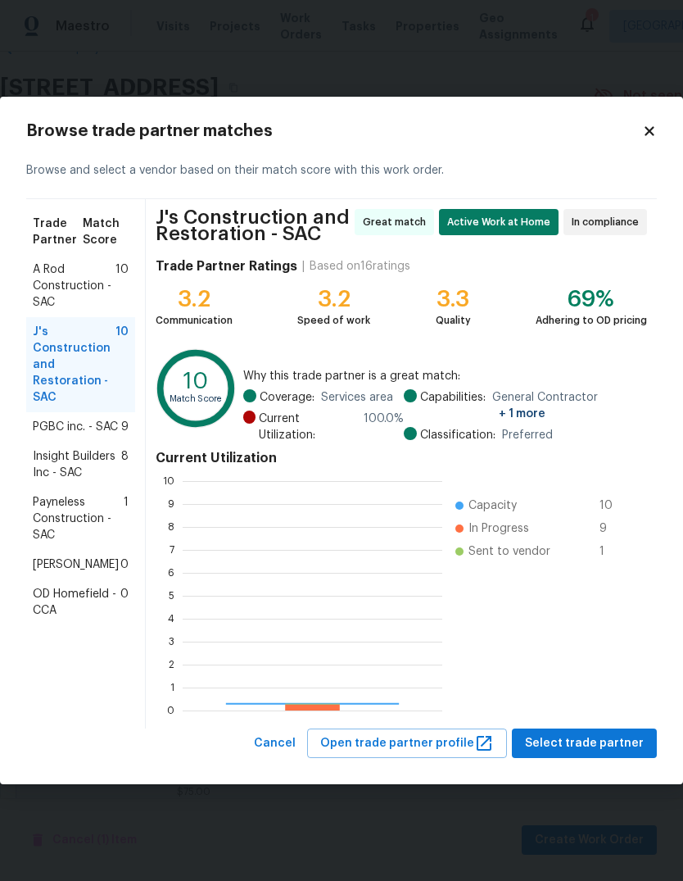
scroll to position [229, 260]
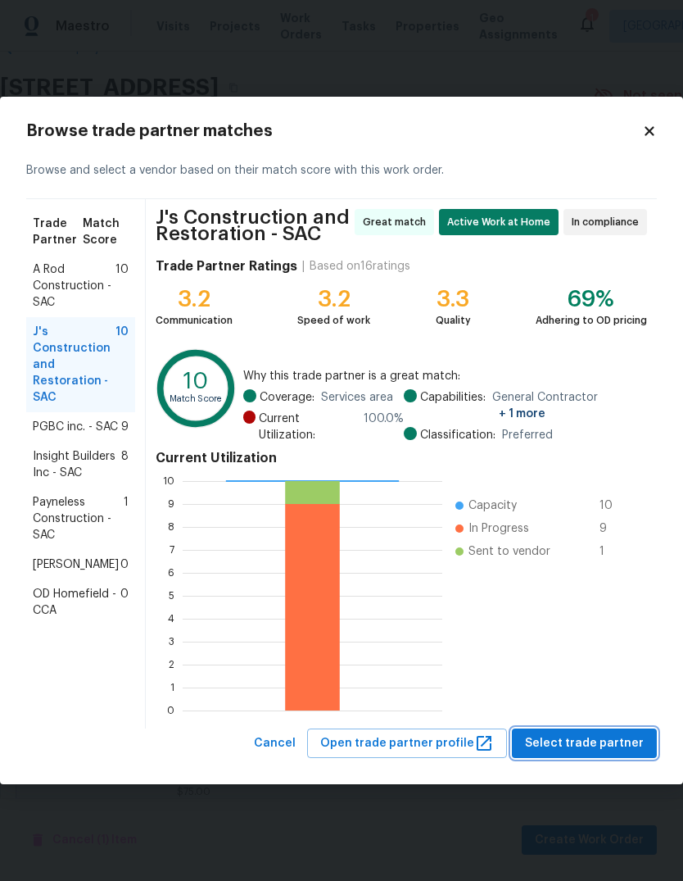
click at [588, 749] on span "Select trade partner" at bounding box center [584, 743] width 119 height 20
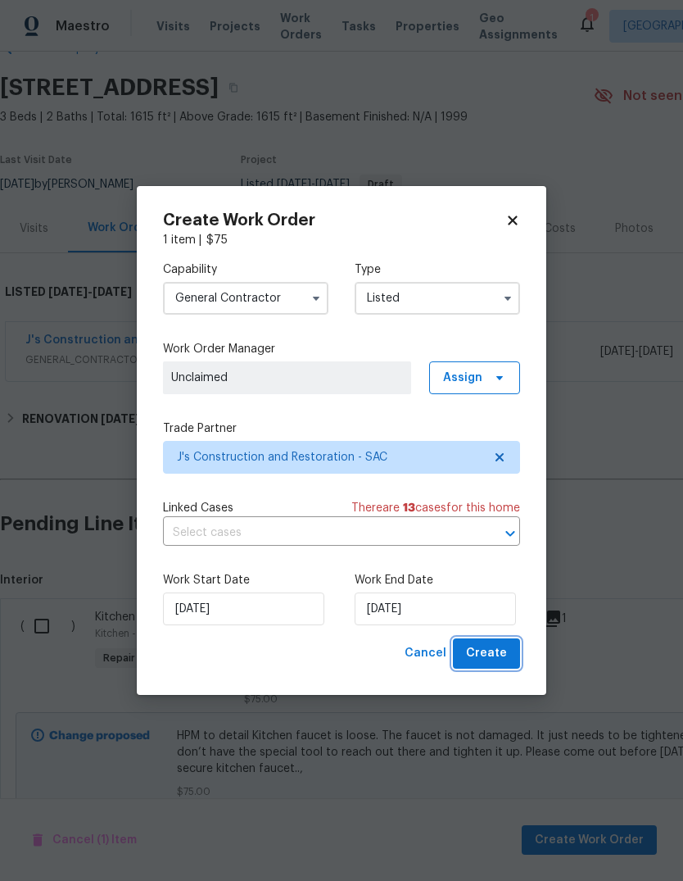
click at [481, 668] on button "Create" at bounding box center [486, 653] width 67 height 30
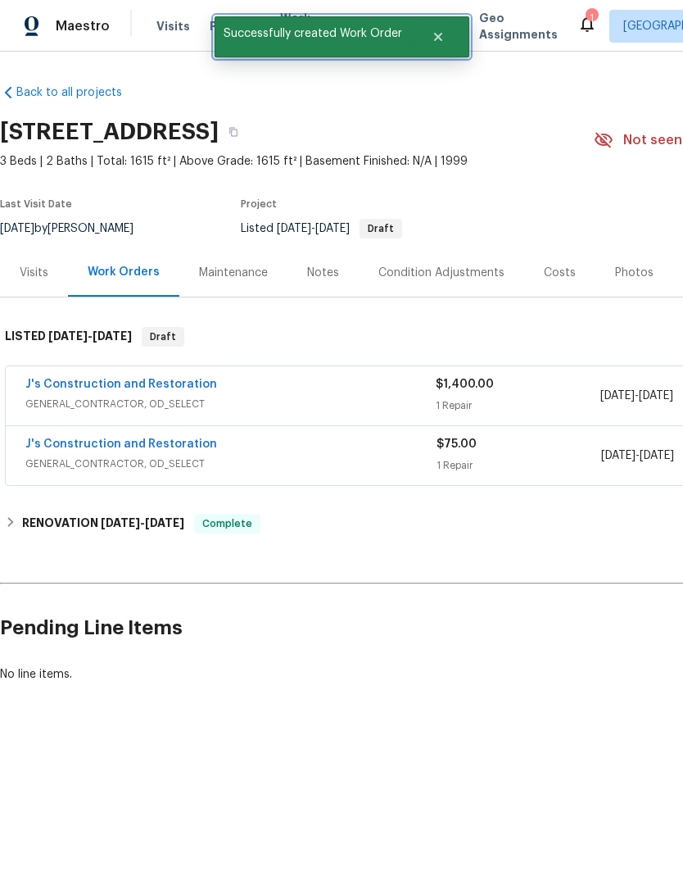
click at [436, 32] on icon "Close" at bounding box center [438, 36] width 13 height 13
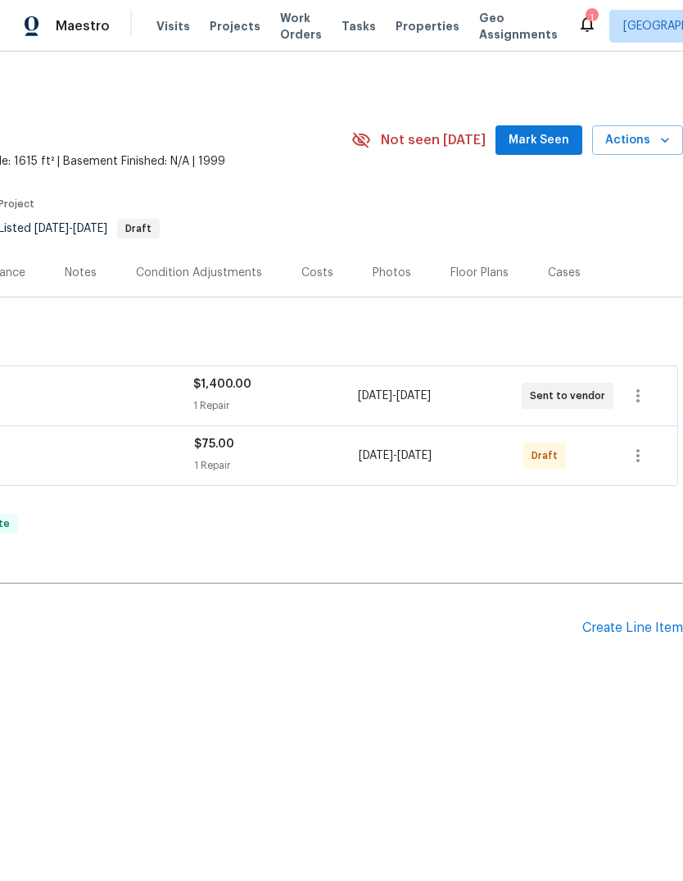
scroll to position [0, 243]
click at [635, 453] on icon "button" at bounding box center [639, 456] width 20 height 20
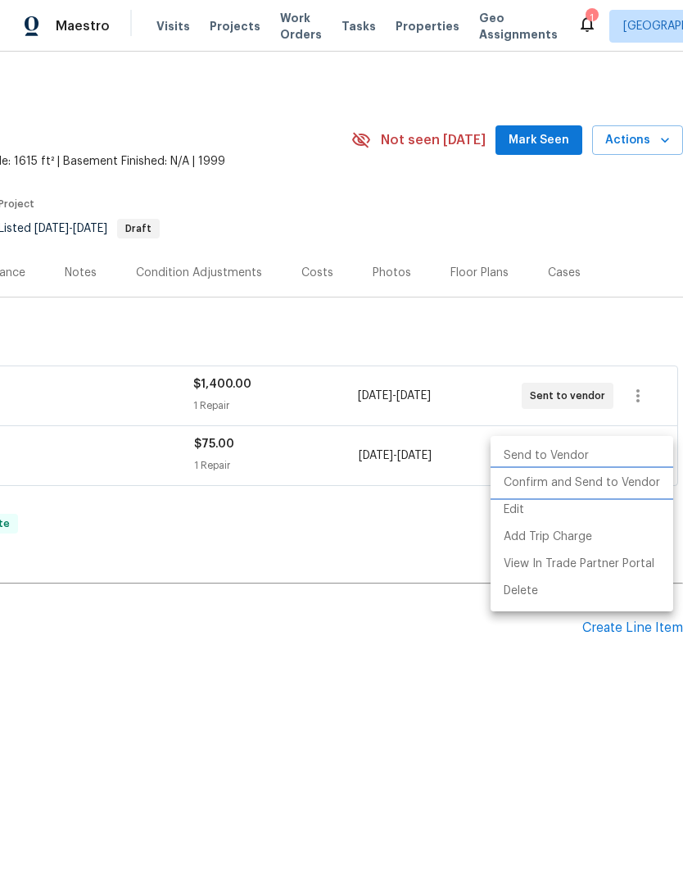
click at [625, 484] on li "Confirm and Send to Vendor" at bounding box center [582, 483] width 183 height 27
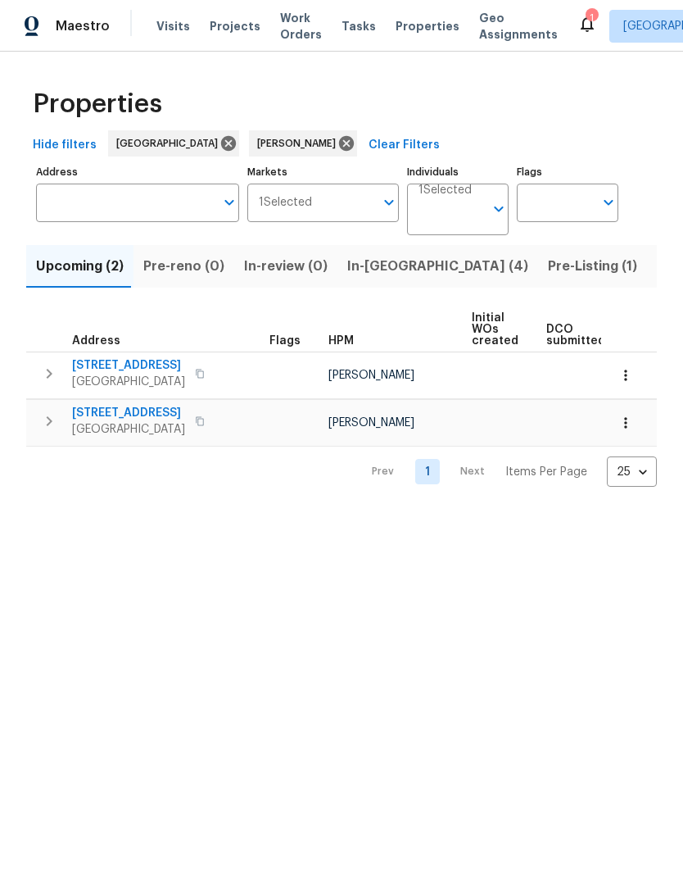
click at [657, 266] on span "Listed (11)" at bounding box center [689, 266] width 65 height 23
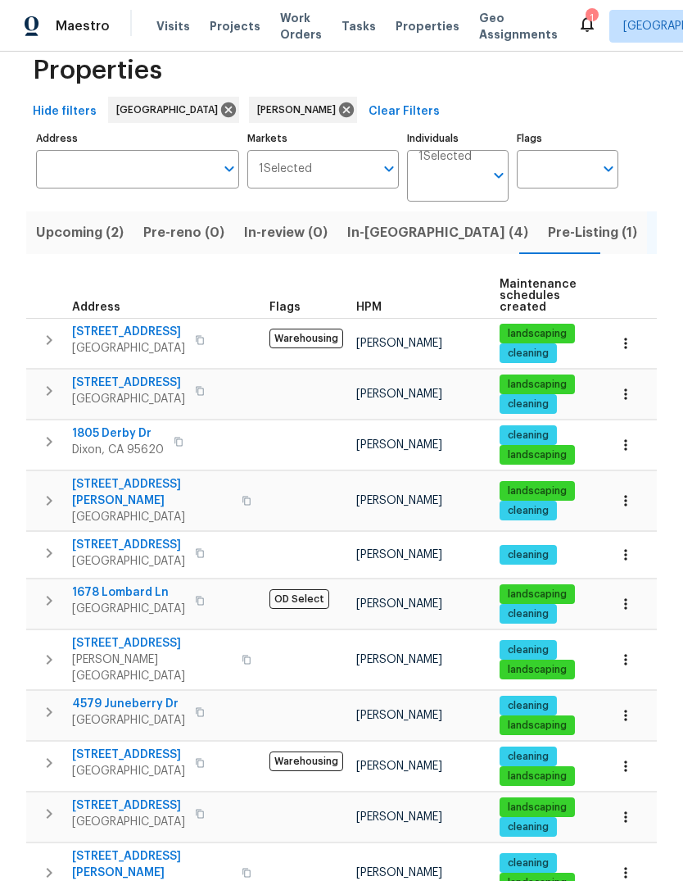
scroll to position [32, 0]
